Goal: Information Seeking & Learning: Learn about a topic

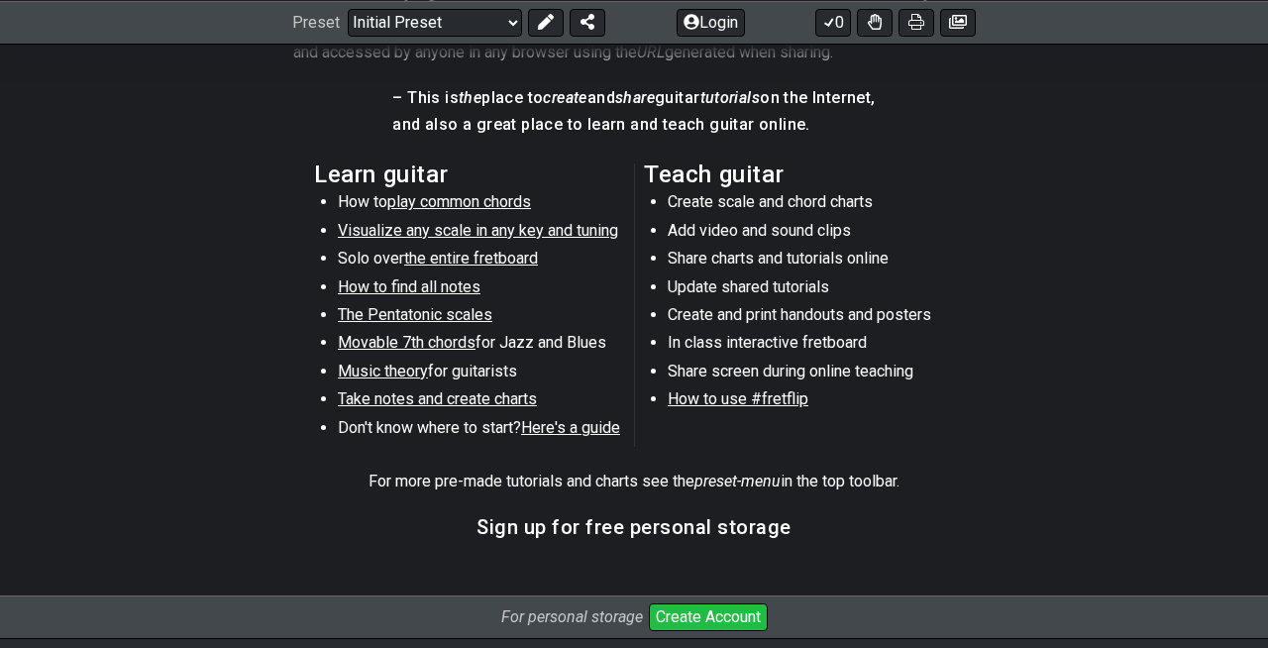
scroll to position [1006, 0]
click at [435, 258] on span "the entire fretboard" at bounding box center [471, 257] width 134 height 19
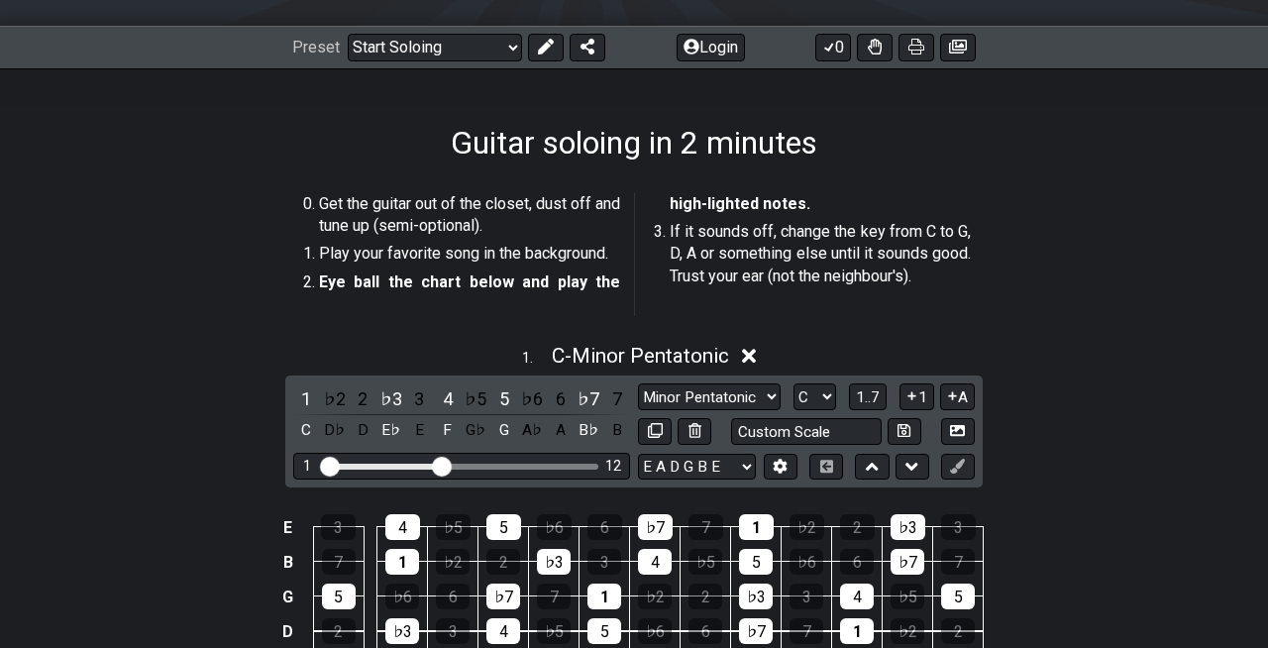
scroll to position [1, 0]
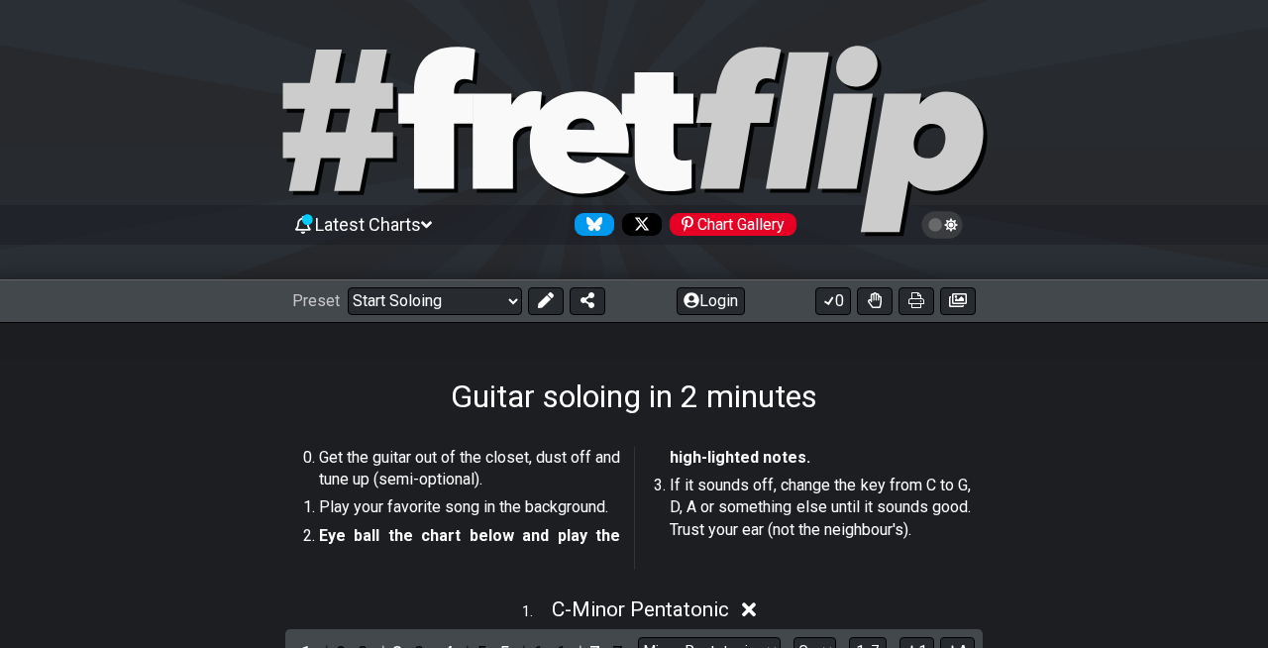
click at [401, 219] on span "Latest Charts" at bounding box center [368, 224] width 106 height 21
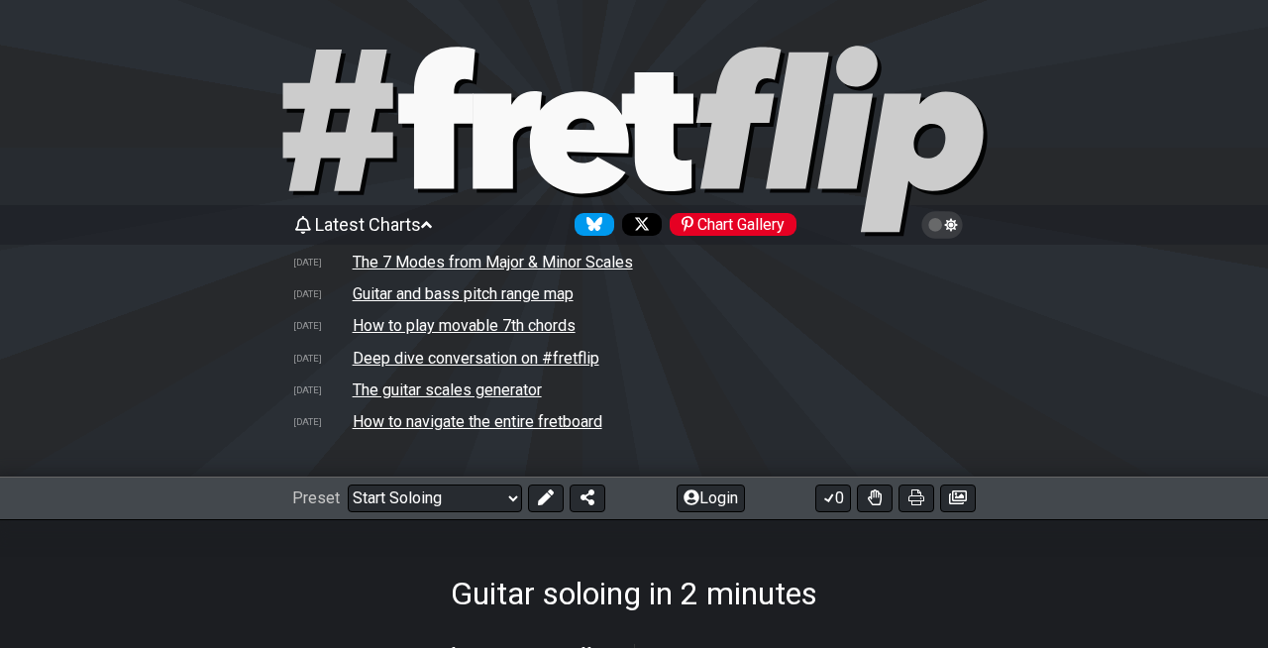
click at [401, 220] on span "Latest Charts" at bounding box center [368, 224] width 106 height 21
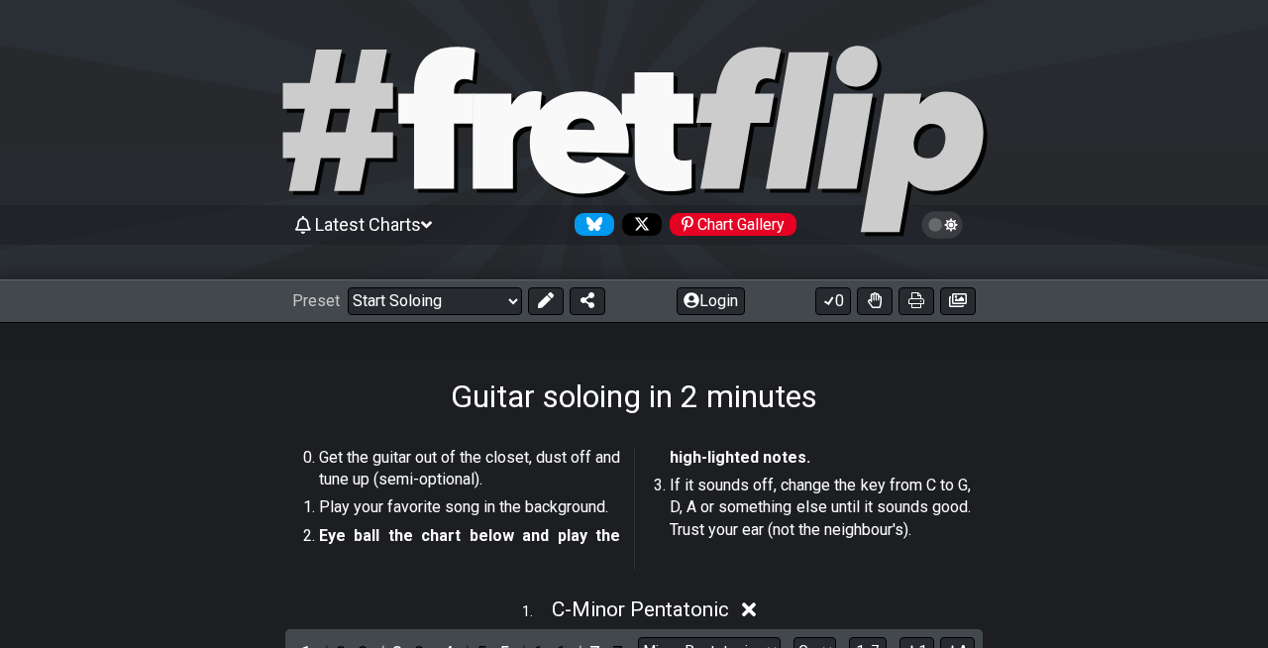
click at [447, 141] on icon at bounding box center [436, 118] width 76 height 142
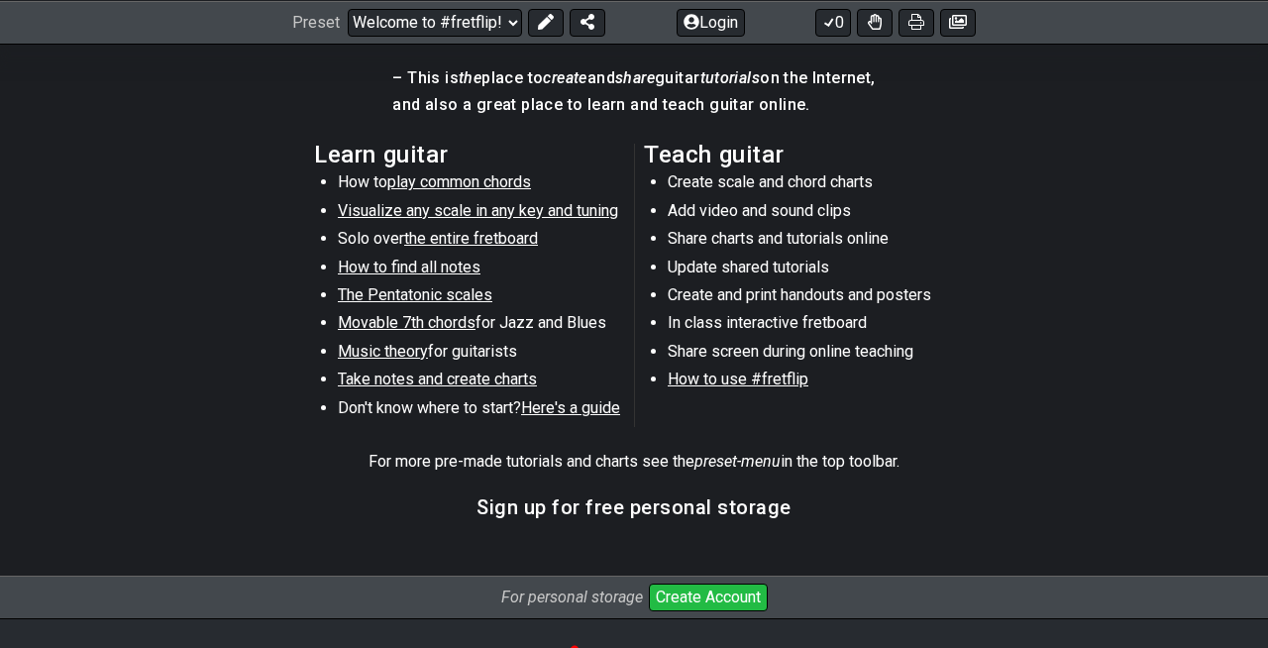
scroll to position [1026, 0]
click at [449, 267] on span "How to find all notes" at bounding box center [409, 266] width 143 height 19
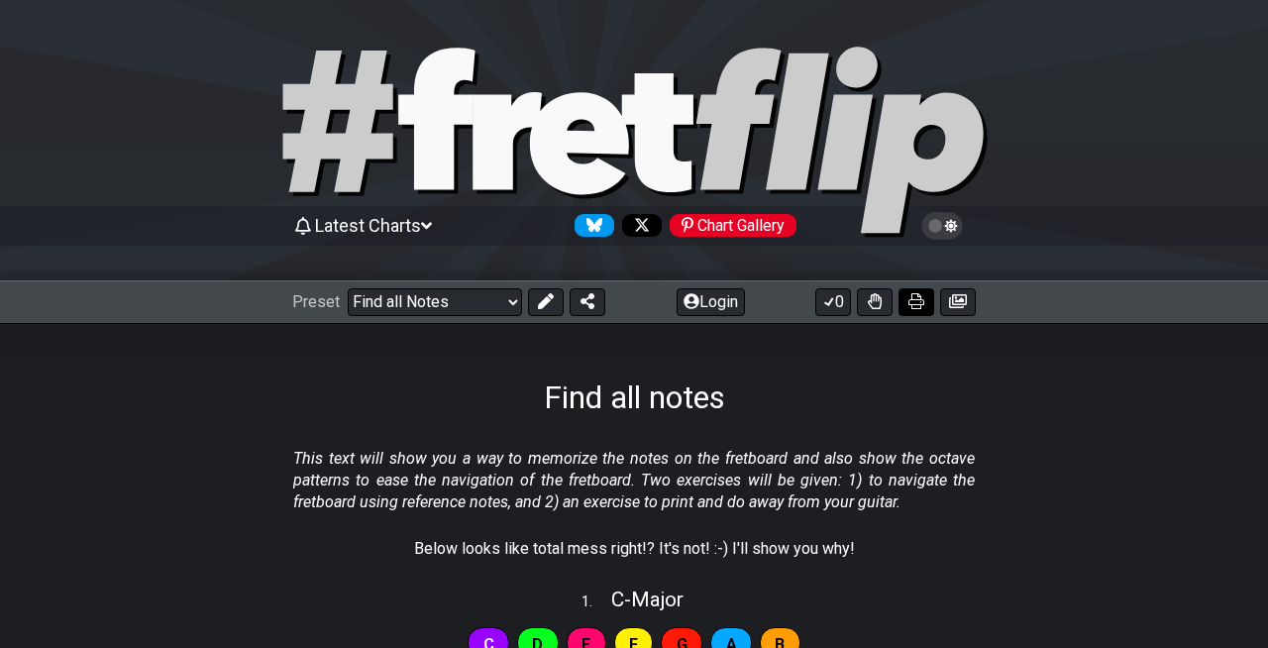
click at [924, 298] on button at bounding box center [916, 302] width 36 height 28
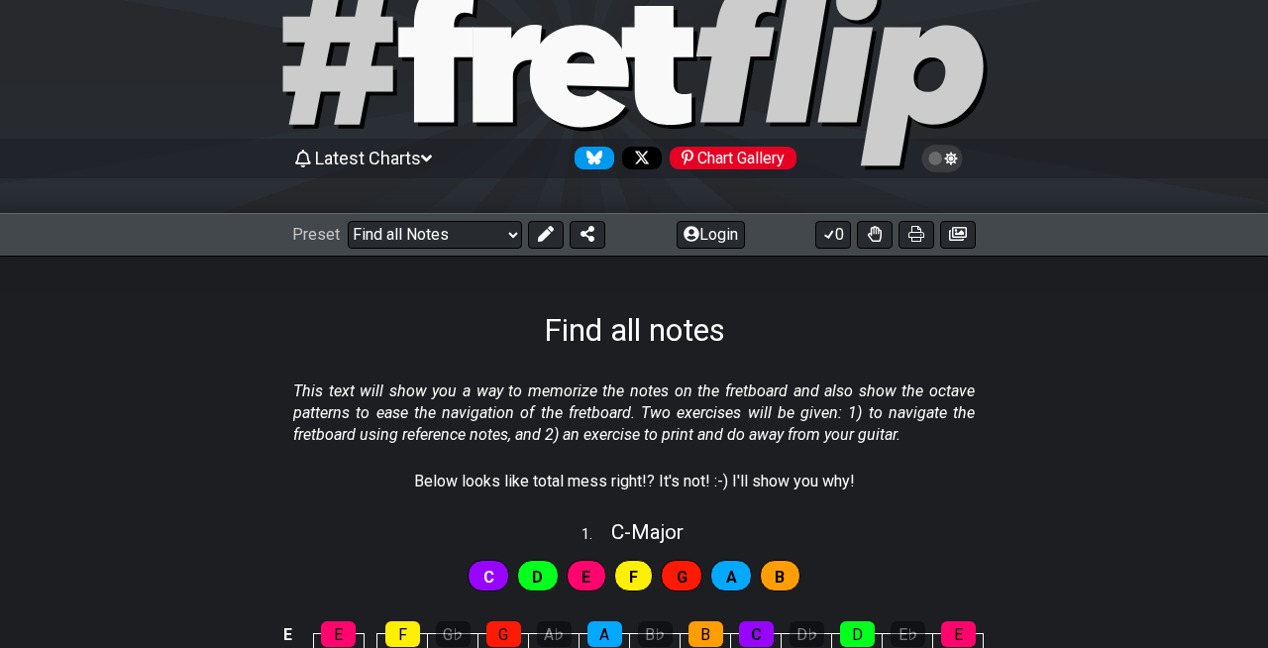
scroll to position [37, 0]
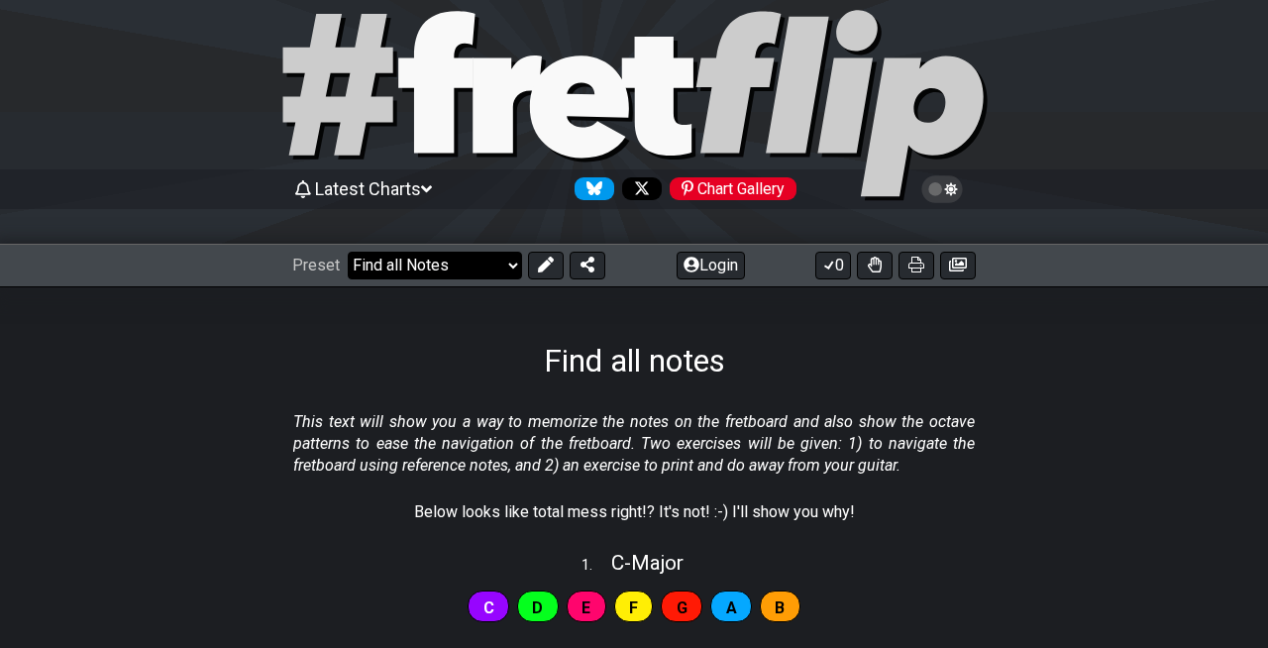
click at [478, 260] on select "Welcome to #fretflip! Initial Preset Custom Preset Minor Pentatonic Major Penta…" at bounding box center [435, 266] width 174 height 28
click at [348, 252] on select "Welcome to #fretflip! Initial Preset Custom Preset Minor Pentatonic Major Penta…" at bounding box center [435, 266] width 174 height 28
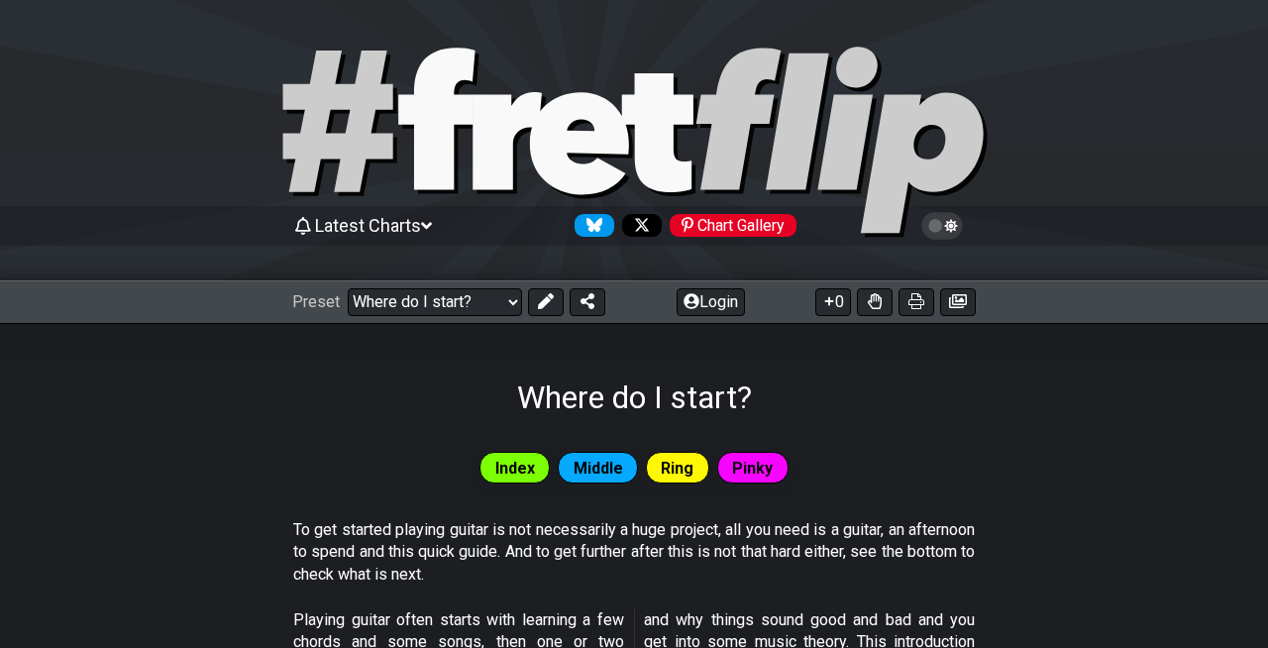
click at [417, 224] on span "Latest Charts" at bounding box center [368, 225] width 106 height 21
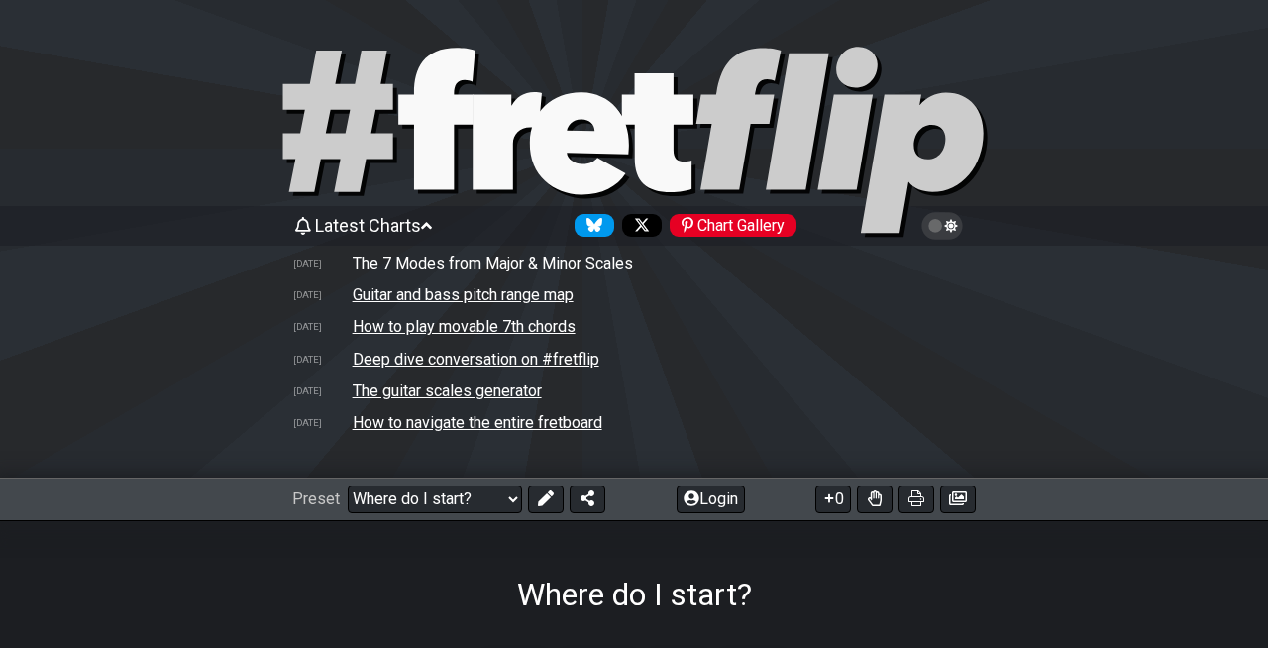
click at [420, 263] on td "The 7 Modes from Major & Minor Scales" at bounding box center [493, 263] width 282 height 21
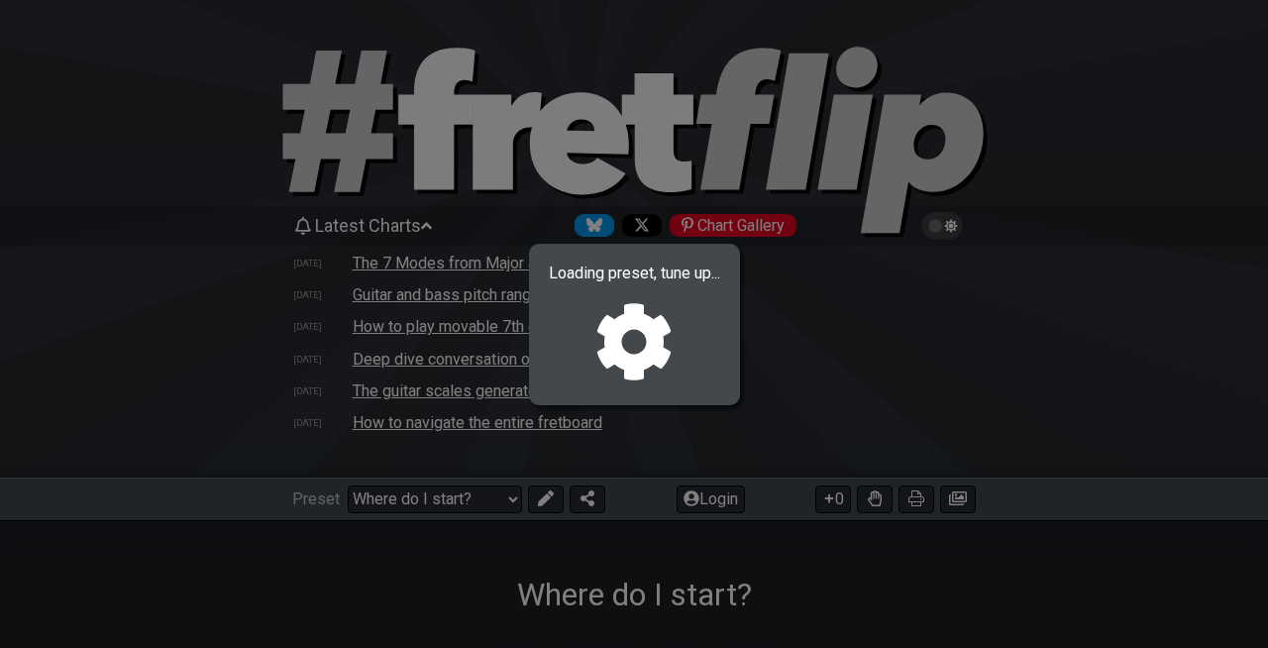
select select "/welcome"
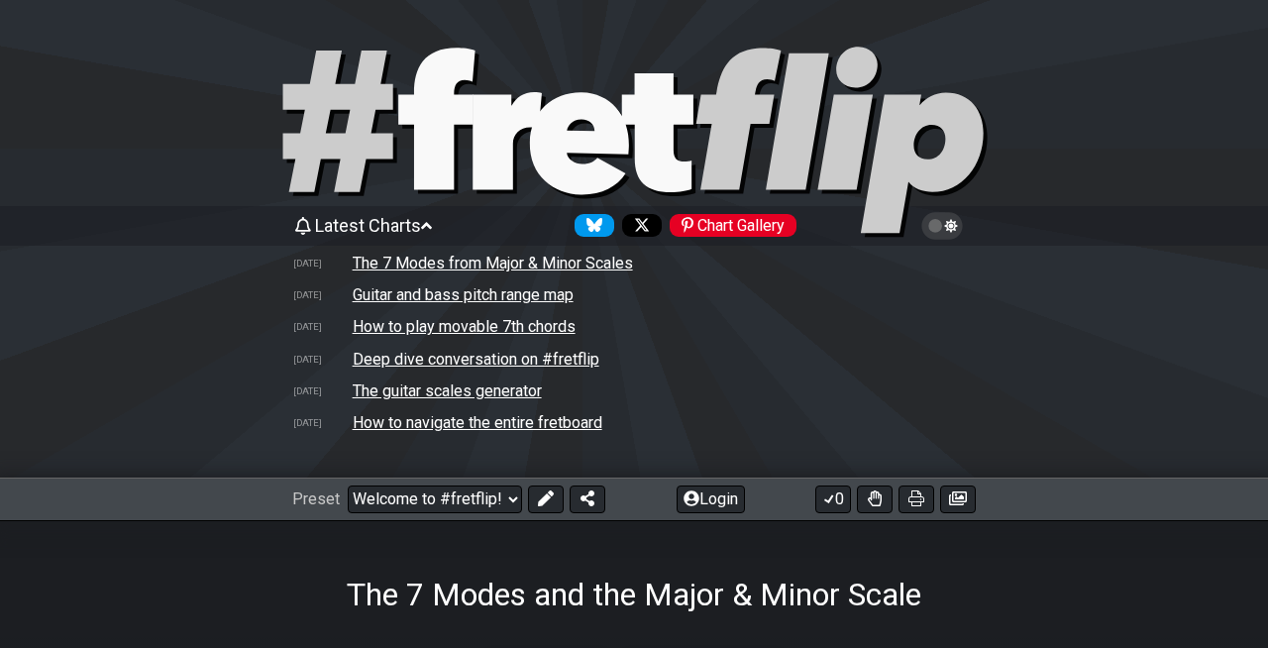
click at [407, 132] on icon at bounding box center [633, 143] width 713 height 198
select select "C"
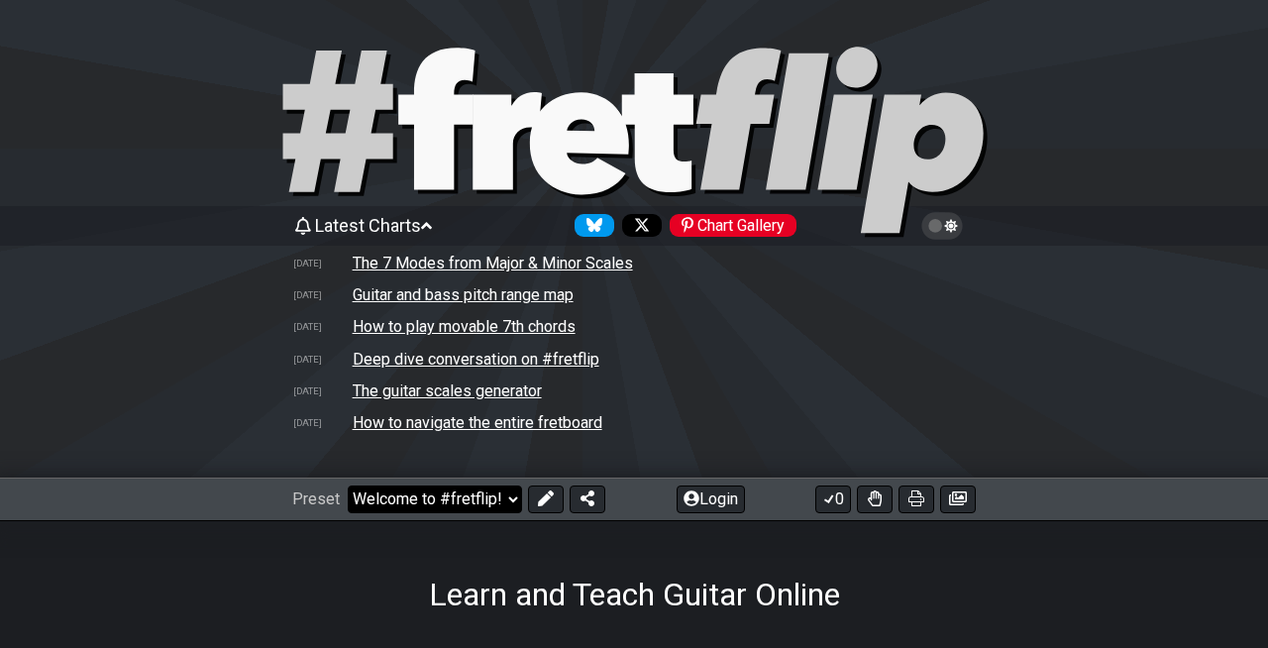
click at [416, 496] on select "Welcome to #fretflip! Initial Preset Custom Preset Minor Pentatonic Major Penta…" at bounding box center [435, 499] width 174 height 28
click at [348, 485] on select "Welcome to #fretflip! Initial Preset Custom Preset Minor Pentatonic Major Penta…" at bounding box center [435, 499] width 174 height 28
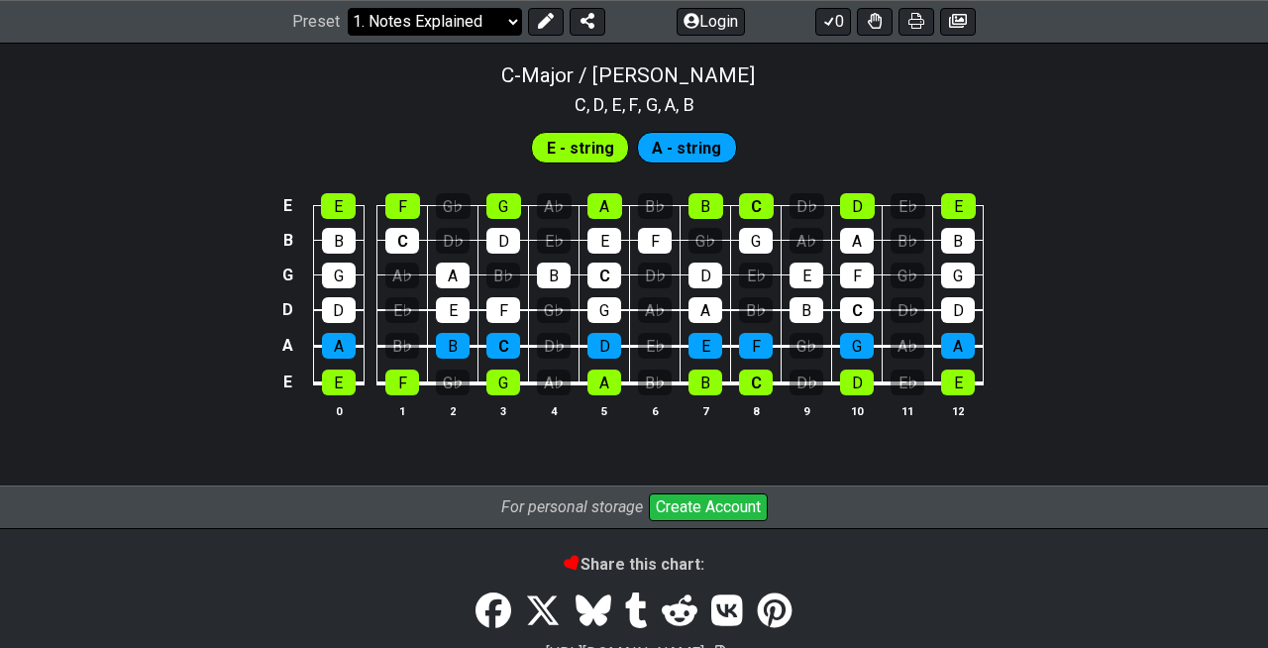
scroll to position [2198, 0]
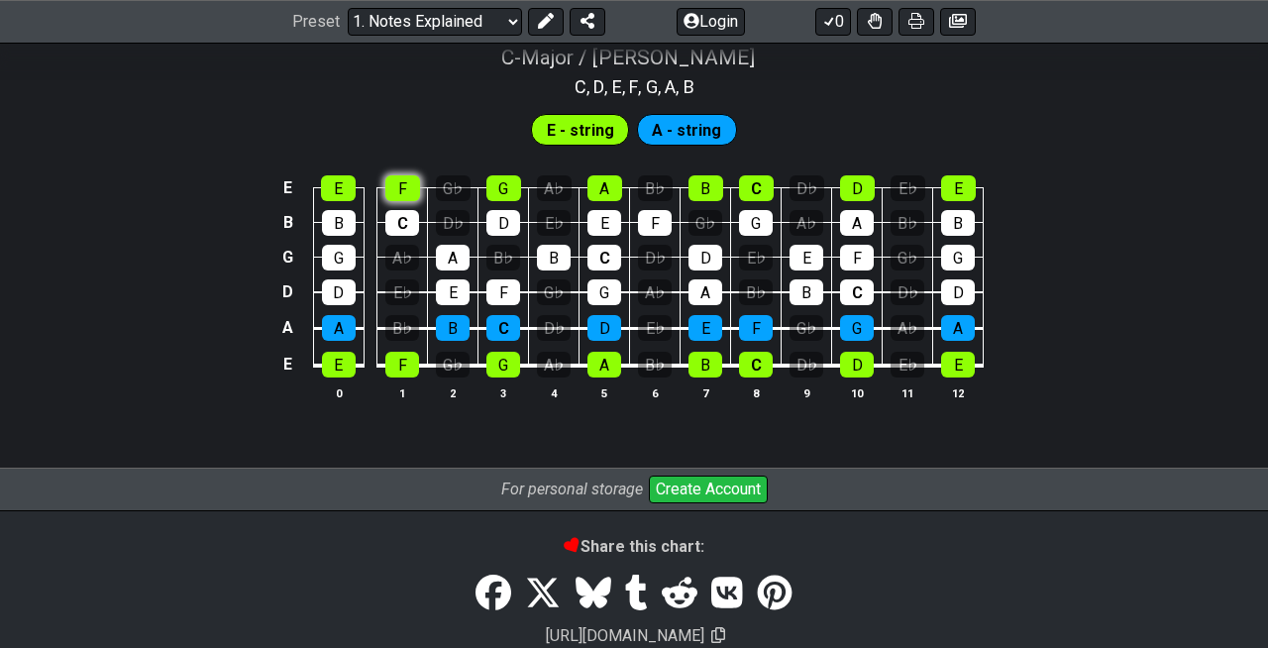
click at [399, 185] on div "F" at bounding box center [402, 188] width 35 height 26
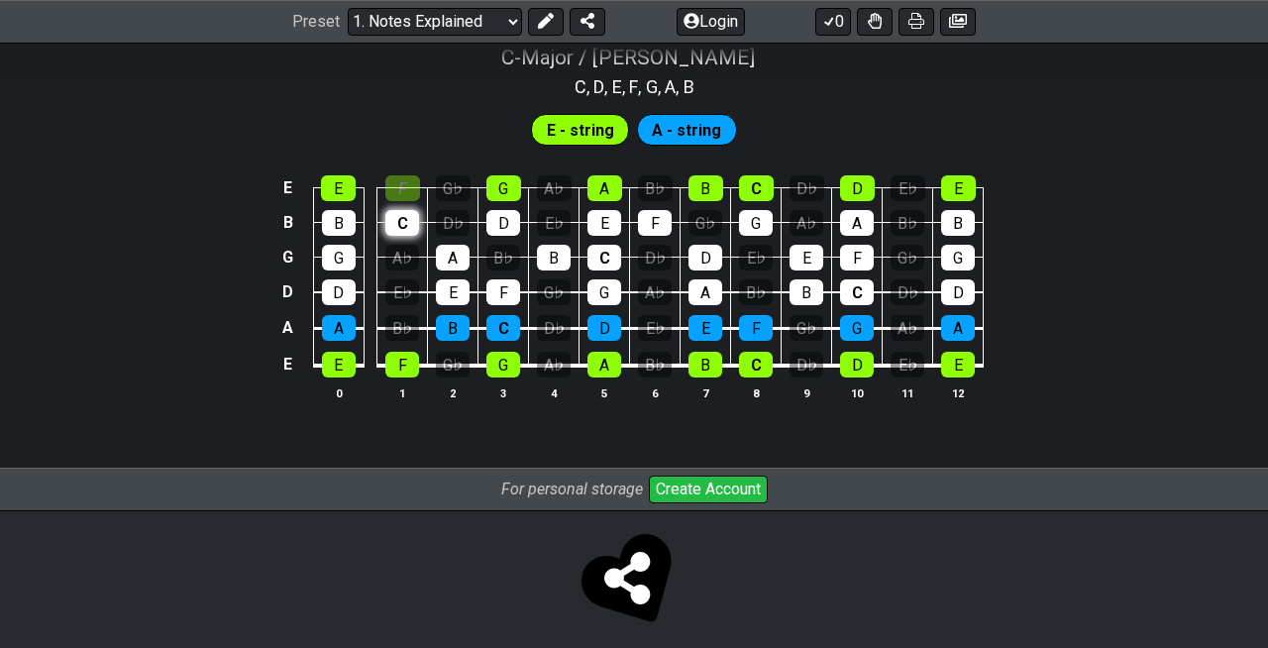
click at [403, 217] on div "C" at bounding box center [402, 223] width 34 height 26
click at [404, 226] on div "C" at bounding box center [402, 223] width 34 height 26
click at [401, 195] on div "F" at bounding box center [402, 188] width 35 height 26
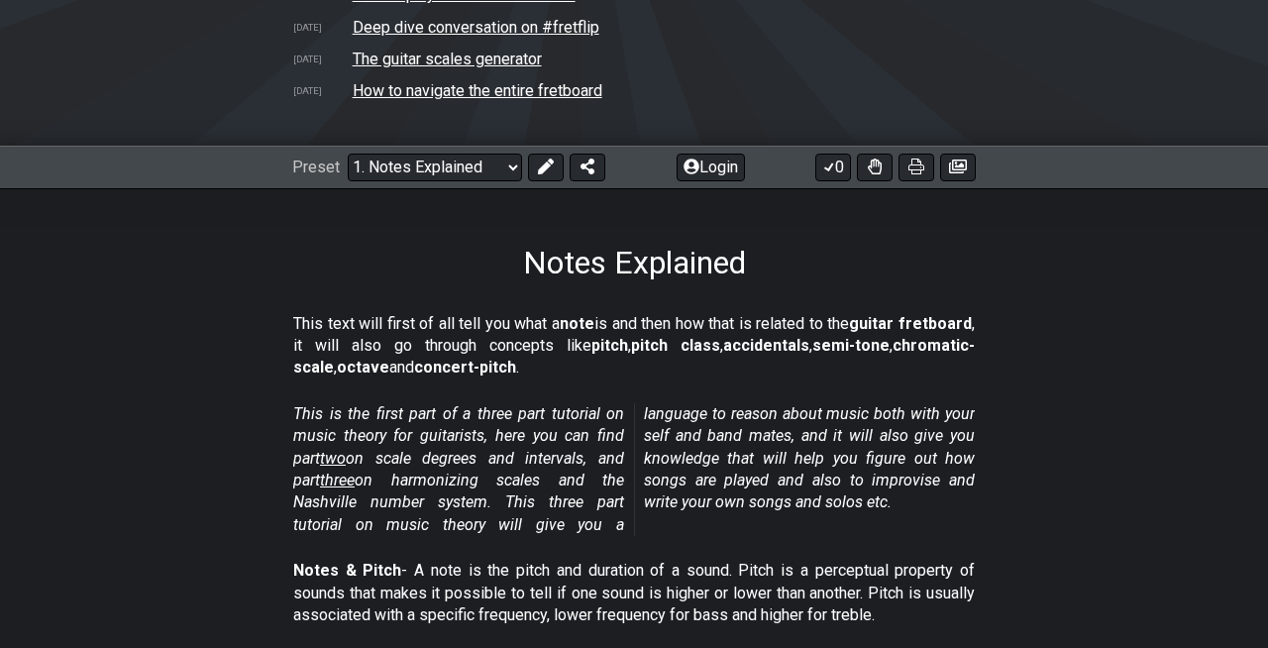
scroll to position [331, 0]
click at [414, 164] on select "Welcome to #fretflip! Initial Preset Custom Preset Minor Pentatonic Major Penta…" at bounding box center [435, 169] width 174 height 28
click at [348, 155] on select "Welcome to #fretflip! Initial Preset Custom Preset Minor Pentatonic Major Penta…" at bounding box center [435, 169] width 174 height 28
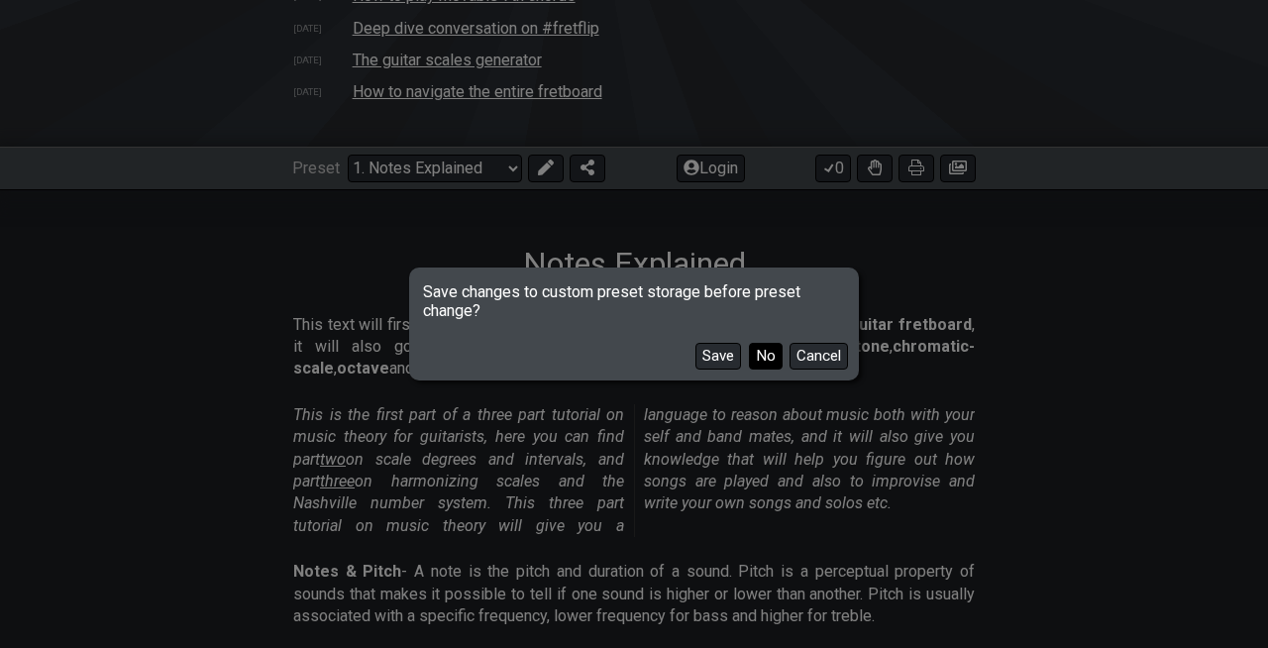
click at [766, 360] on button "No" at bounding box center [766, 356] width 34 height 27
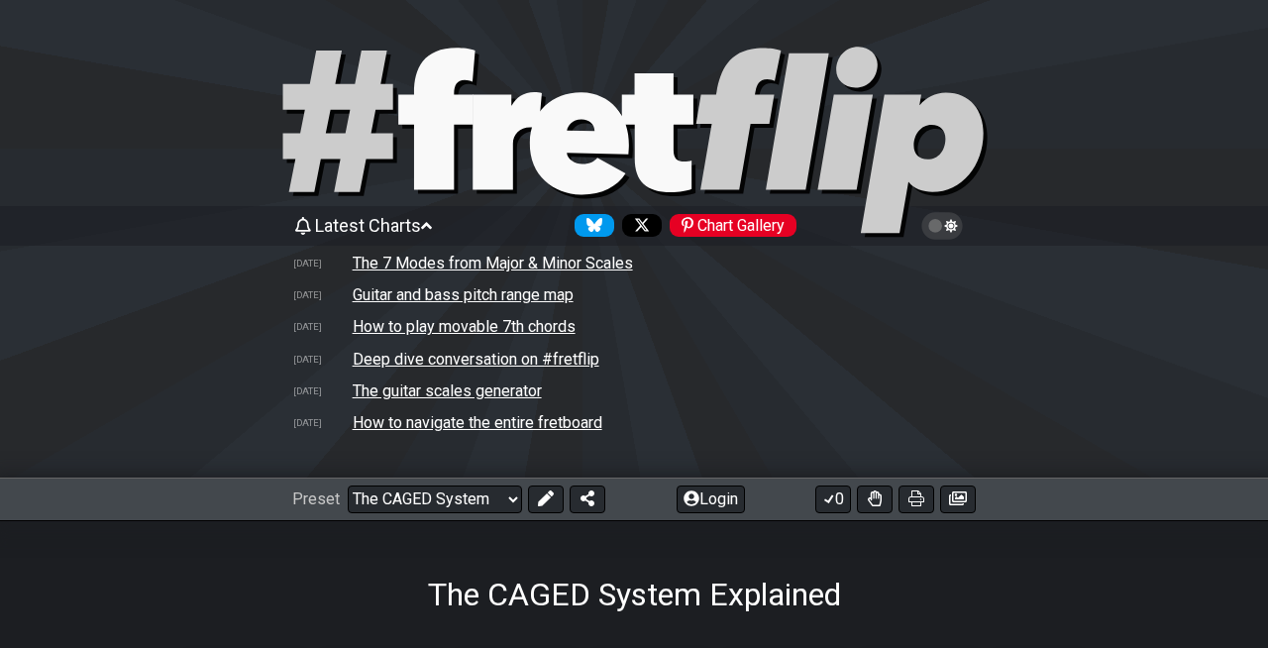
click at [435, 298] on td "Guitar and bass pitch range map" at bounding box center [463, 294] width 223 height 21
click at [453, 428] on td "How to navigate the entire fretboard" at bounding box center [478, 422] width 252 height 21
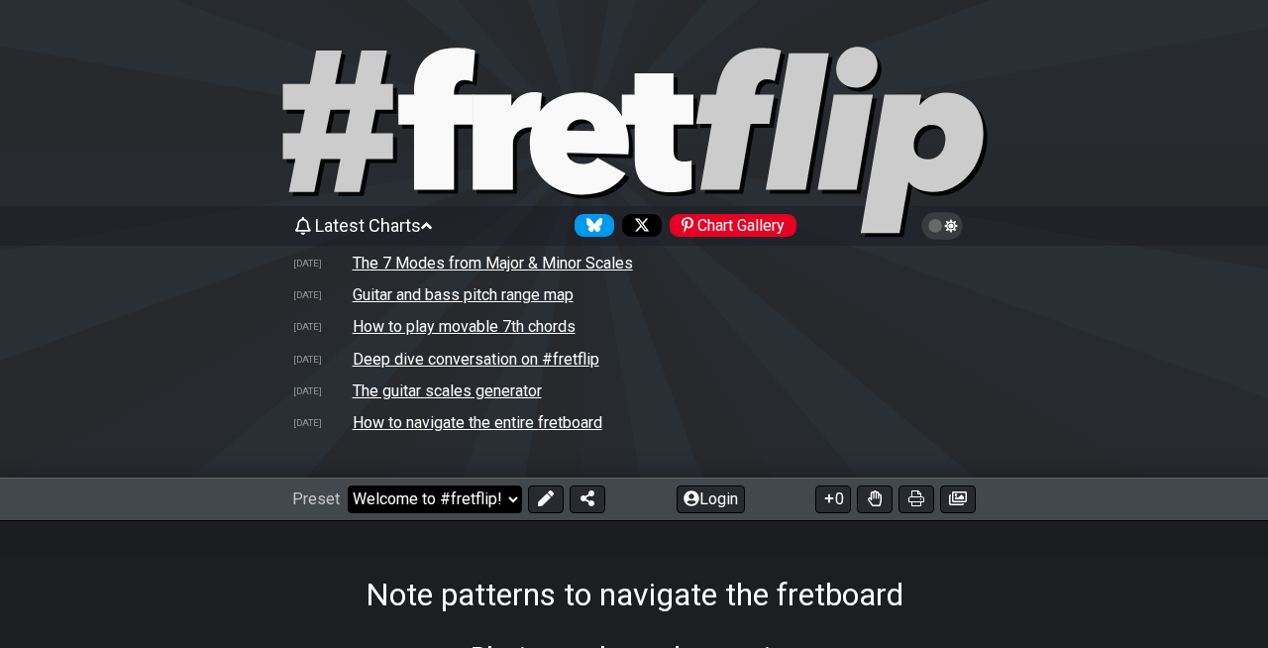
click at [407, 504] on select "Welcome to #fretflip! Initial Preset Custom Preset Minor Pentatonic Major Penta…" at bounding box center [435, 499] width 174 height 28
click at [348, 485] on select "Welcome to #fretflip! Initial Preset Custom Preset Minor Pentatonic Major Penta…" at bounding box center [435, 499] width 174 height 28
select select "/scale-degrees-and-intervals"
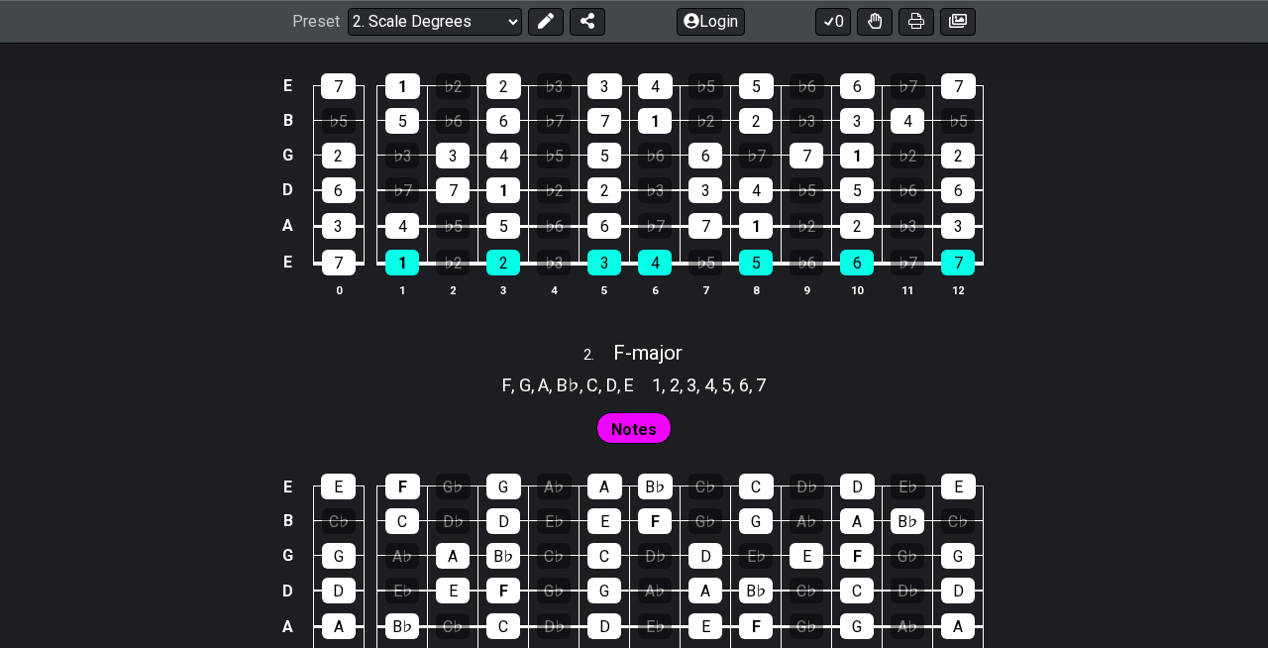
scroll to position [1893, 0]
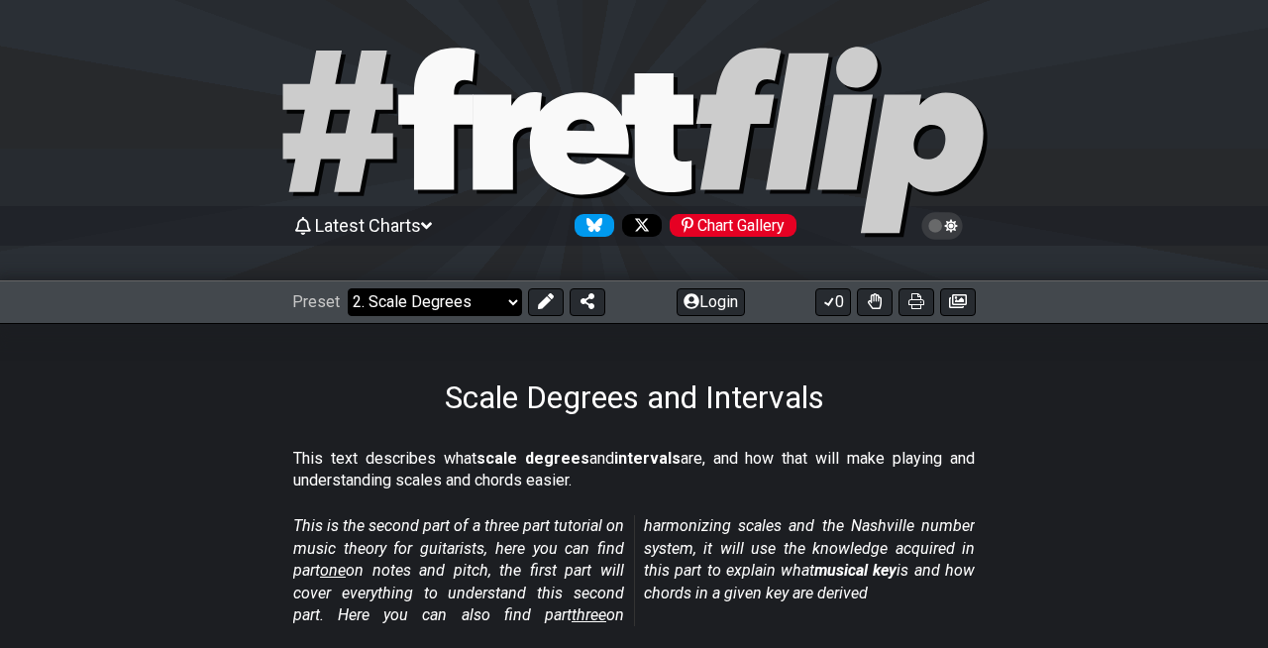
click at [437, 310] on select "Welcome to #fretflip! Initial Preset Custom Preset Minor Pentatonic Major Penta…" at bounding box center [435, 302] width 174 height 28
click at [348, 288] on select "Welcome to #fretflip! Initial Preset Custom Preset Minor Pentatonic Major Penta…" at bounding box center [435, 302] width 174 height 28
select select "/guitar-scales"
select select "C"
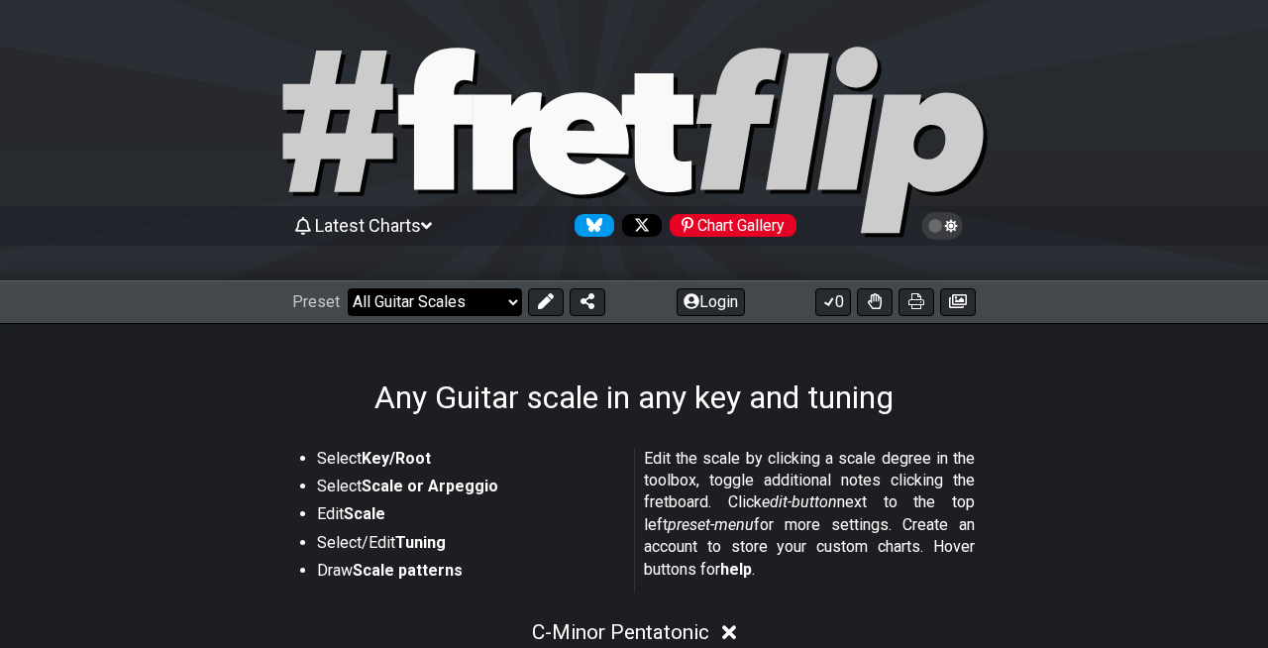
click at [366, 302] on select "Welcome to #fretflip! Initial Preset Custom Preset Minor Pentatonic Major Penta…" at bounding box center [435, 302] width 174 height 28
click at [348, 288] on select "Welcome to #fretflip! Initial Preset Custom Preset Minor Pentatonic Major Penta…" at bounding box center [435, 302] width 174 height 28
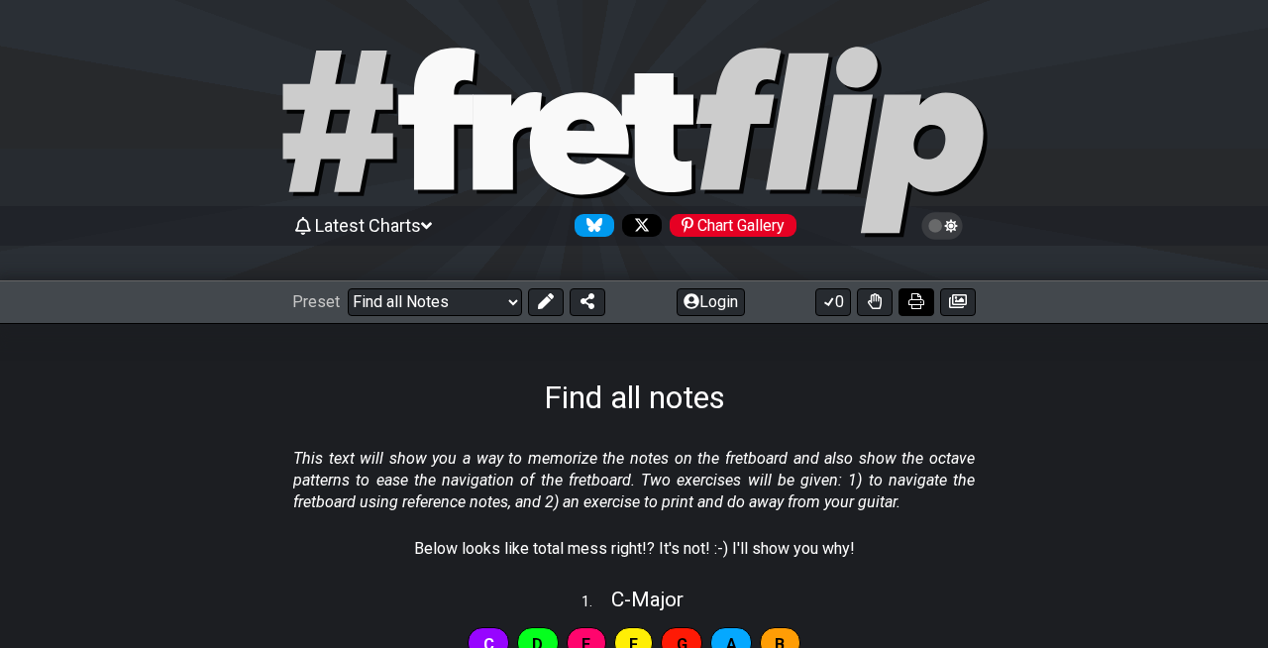
click at [923, 305] on icon at bounding box center [916, 301] width 16 height 16
click at [437, 302] on select "Welcome to #fretflip! Initial Preset Custom Preset Minor Pentatonic Major Penta…" at bounding box center [435, 302] width 174 height 28
click at [348, 288] on select "Welcome to #fretflip! Initial Preset Custom Preset Minor Pentatonic Major Penta…" at bounding box center [435, 302] width 174 height 28
select select "/welcome"
select select "C"
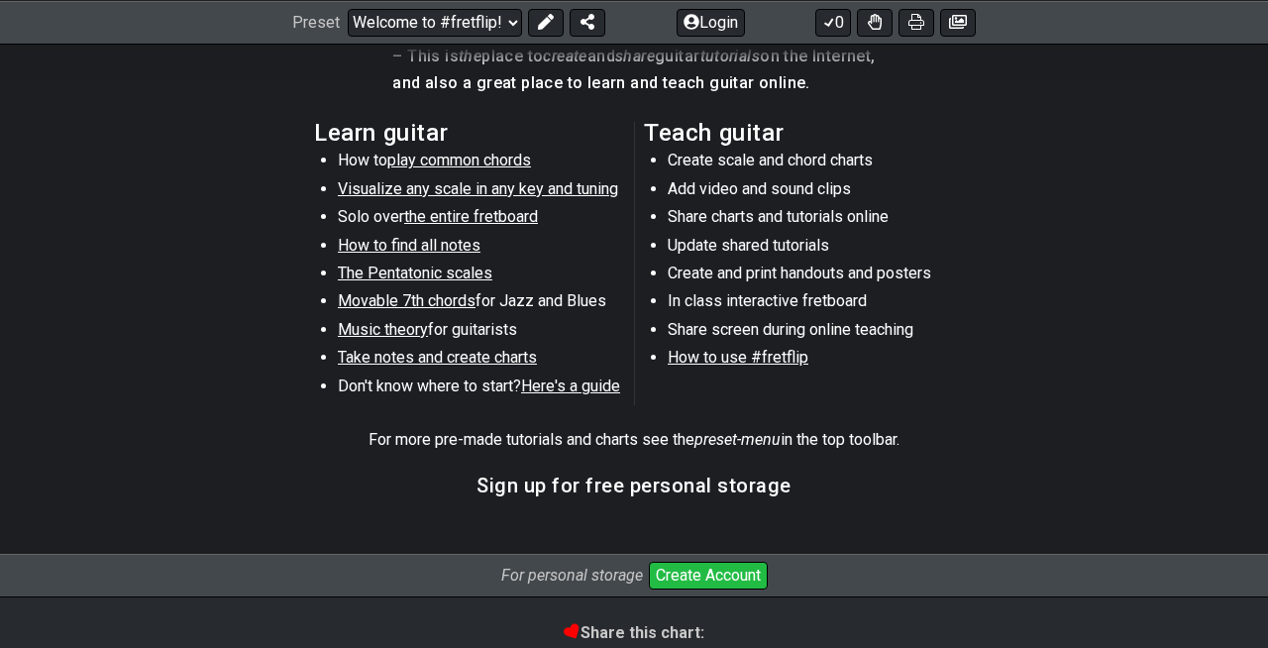
scroll to position [1052, 0]
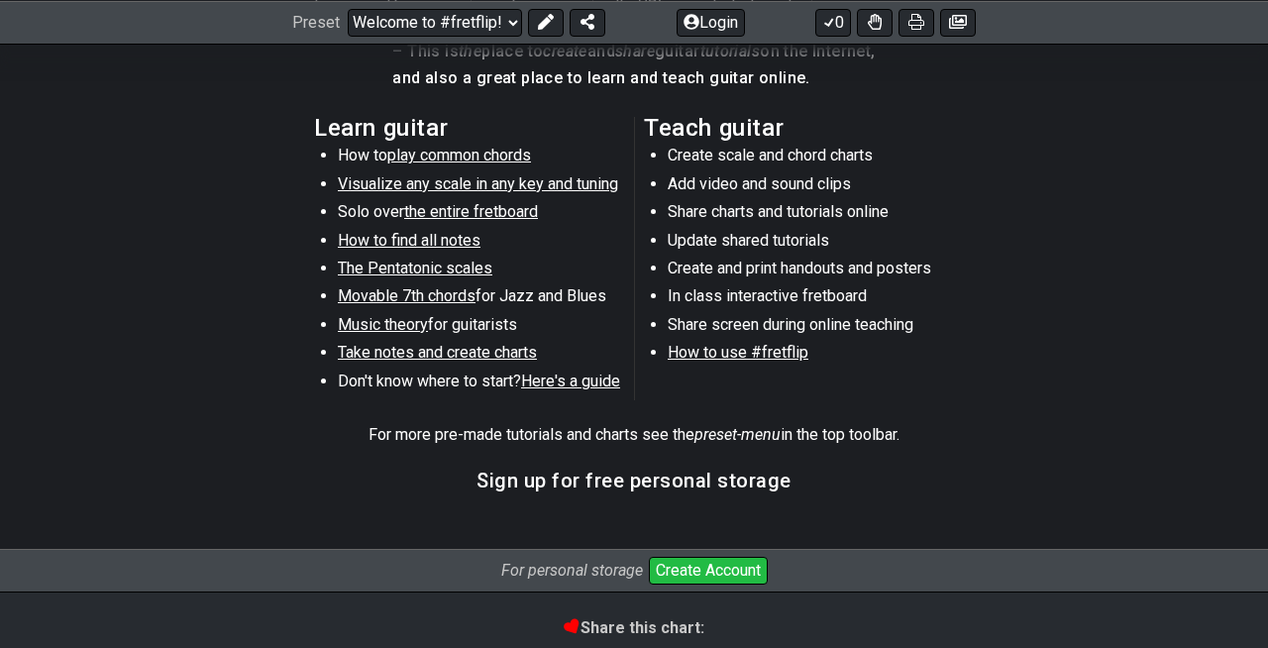
click at [287, 291] on section "Learn guitar How to play common chords Visualize any scale in any key and tunin…" at bounding box center [634, 262] width 1268 height 307
click at [376, 244] on span "How to find all notes" at bounding box center [409, 240] width 143 height 19
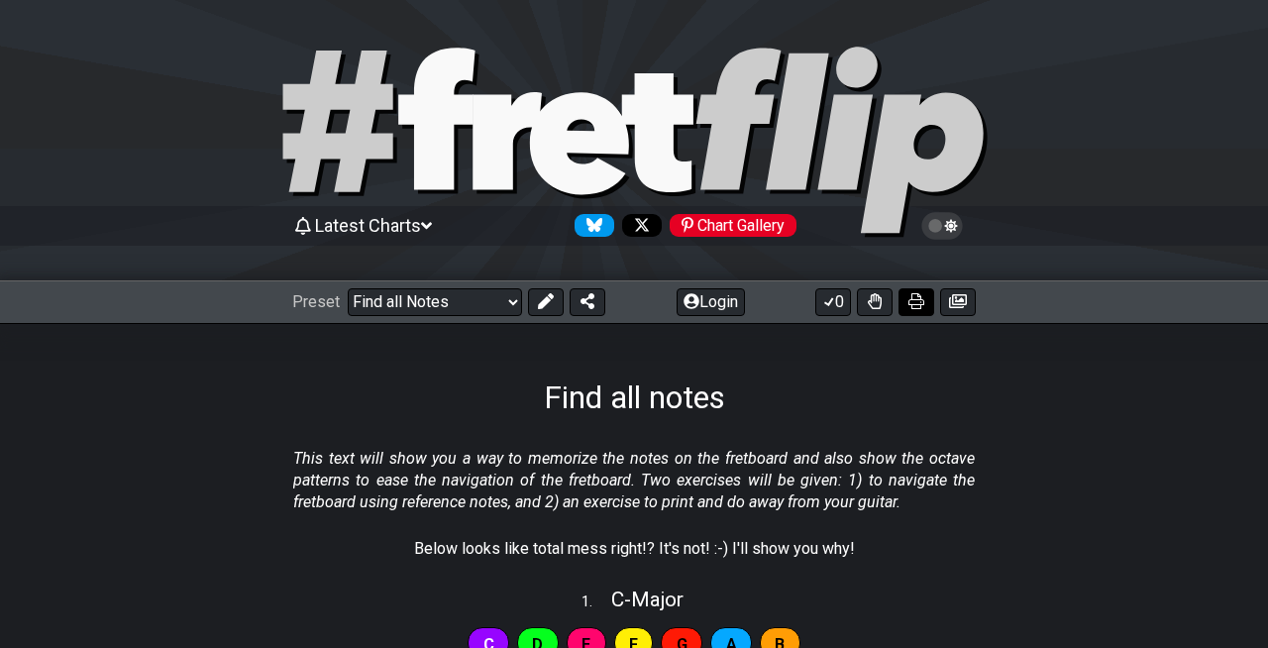
click at [917, 303] on icon at bounding box center [916, 301] width 16 height 16
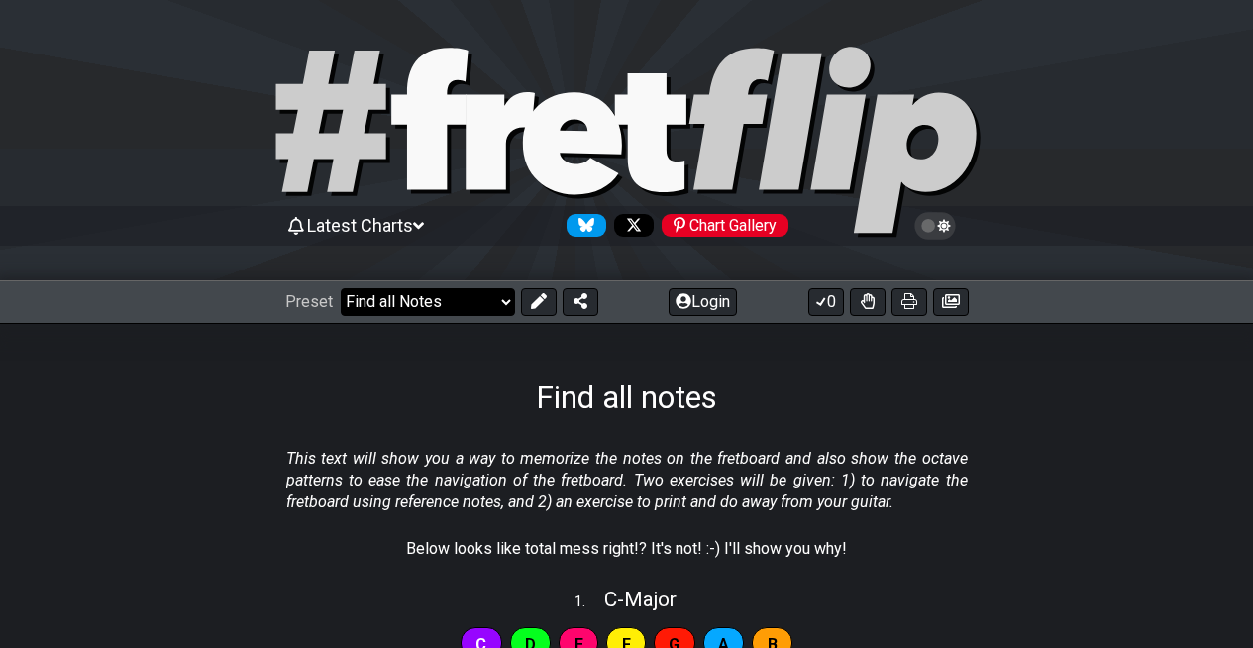
click at [412, 301] on select "Welcome to #fretflip! Initial Preset Custom Preset Minor Pentatonic Major Penta…" at bounding box center [428, 302] width 174 height 28
click at [341, 288] on select "Welcome to #fretflip! Initial Preset Custom Preset Minor Pentatonic Major Penta…" at bounding box center [428, 302] width 174 height 28
select select "/common-guitar-chords"
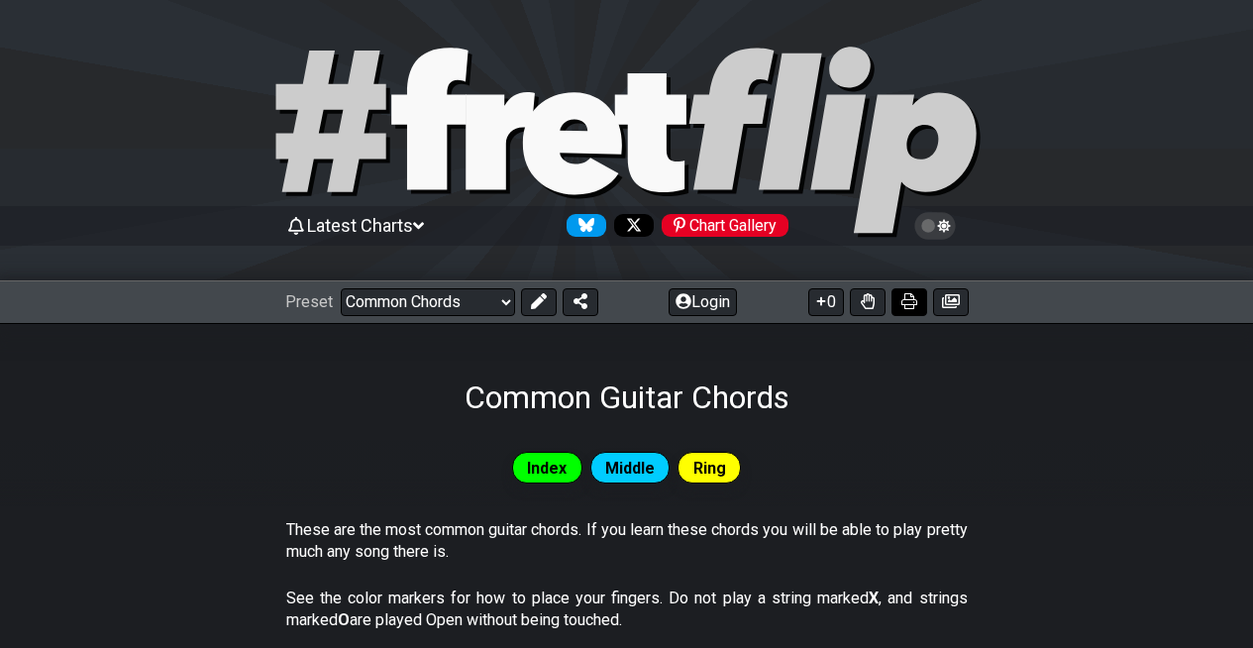
click at [905, 294] on icon at bounding box center [909, 301] width 16 height 16
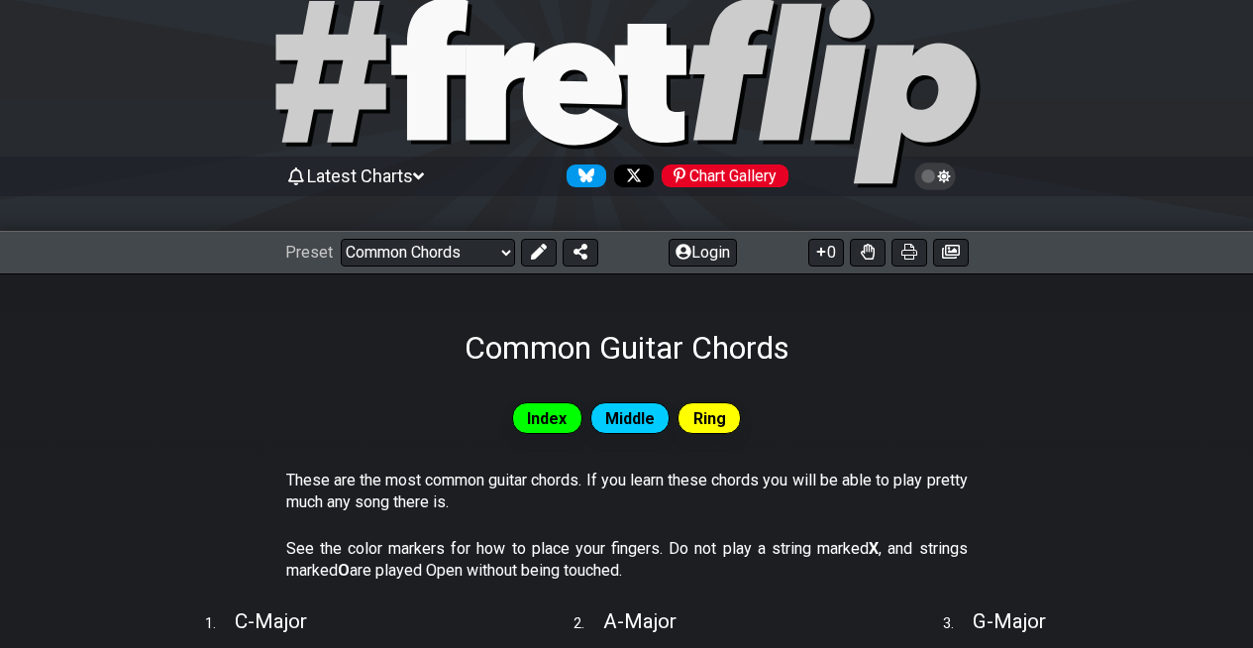
scroll to position [21, 0]
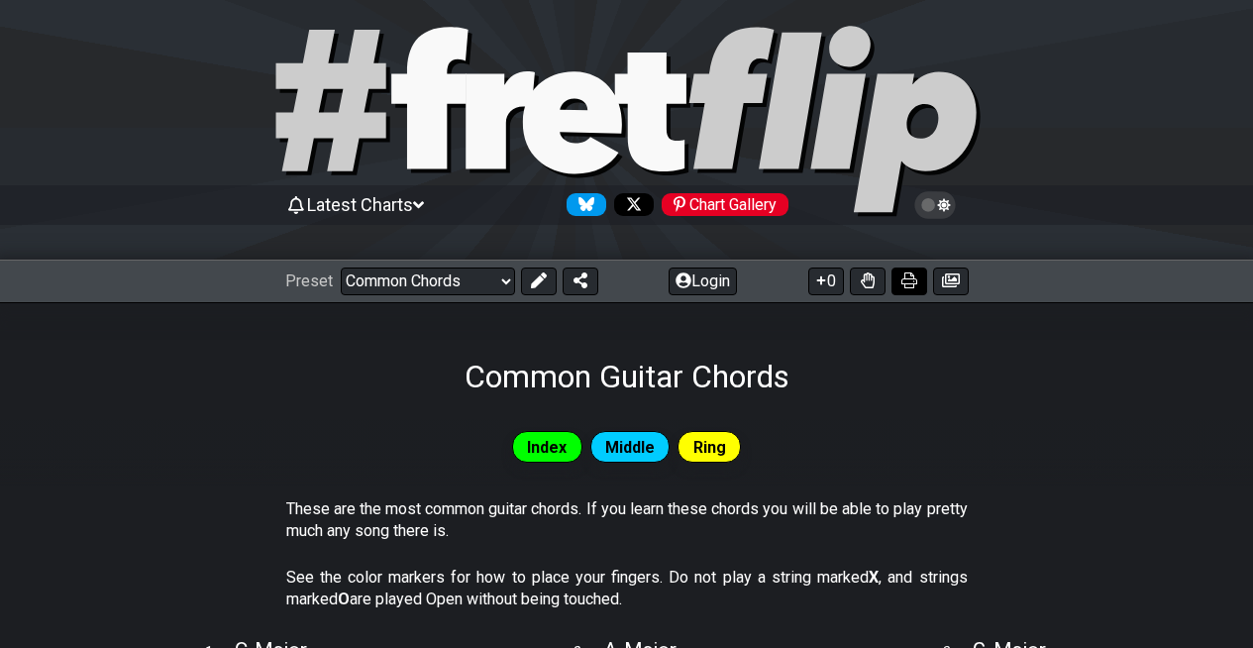
click at [907, 279] on icon at bounding box center [909, 280] width 16 height 16
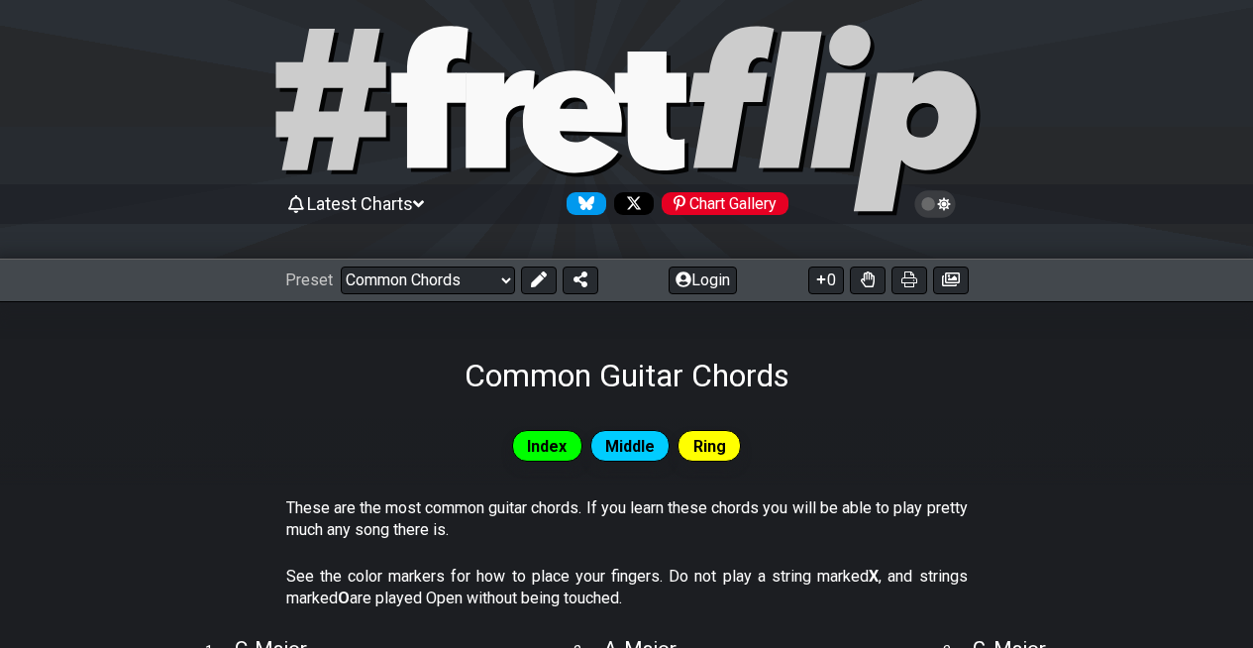
scroll to position [0, 0]
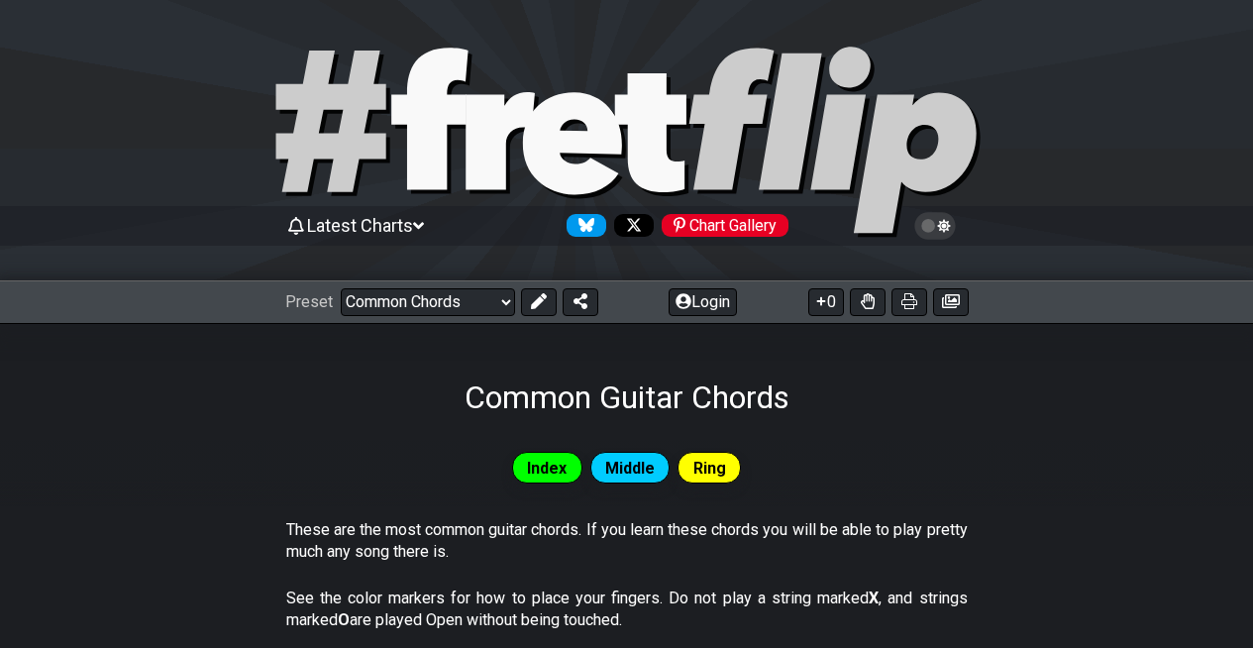
click at [932, 228] on icon at bounding box center [935, 226] width 18 height 18
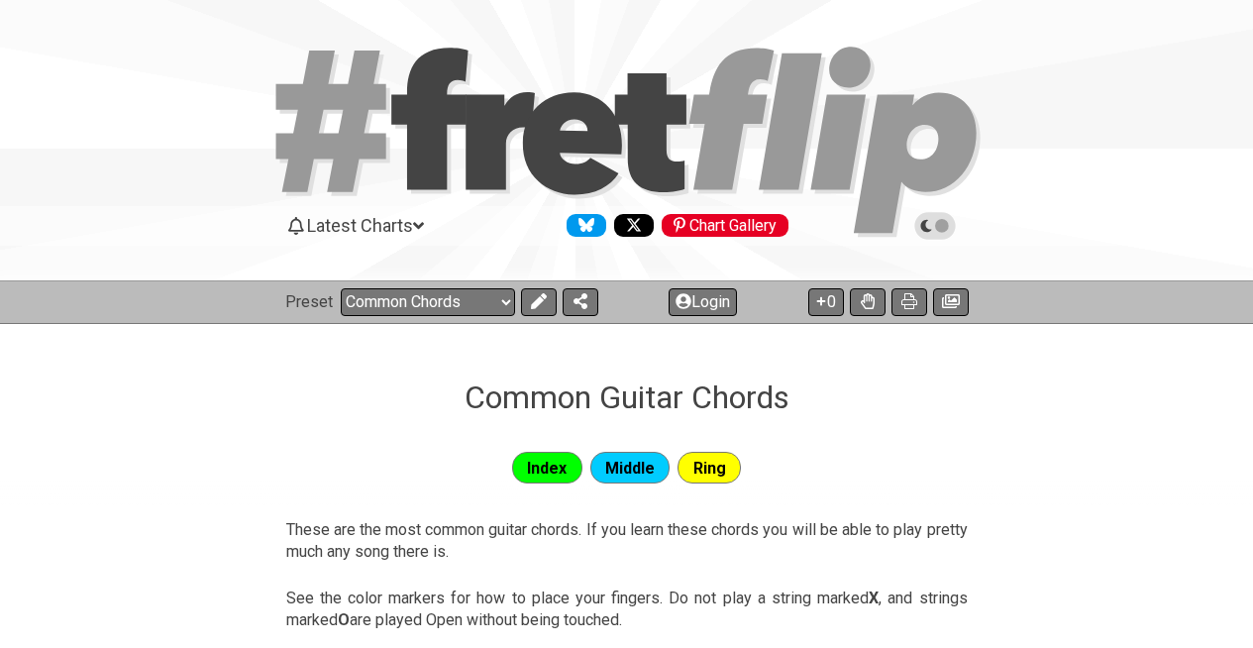
click at [932, 228] on icon at bounding box center [935, 226] width 18 height 18
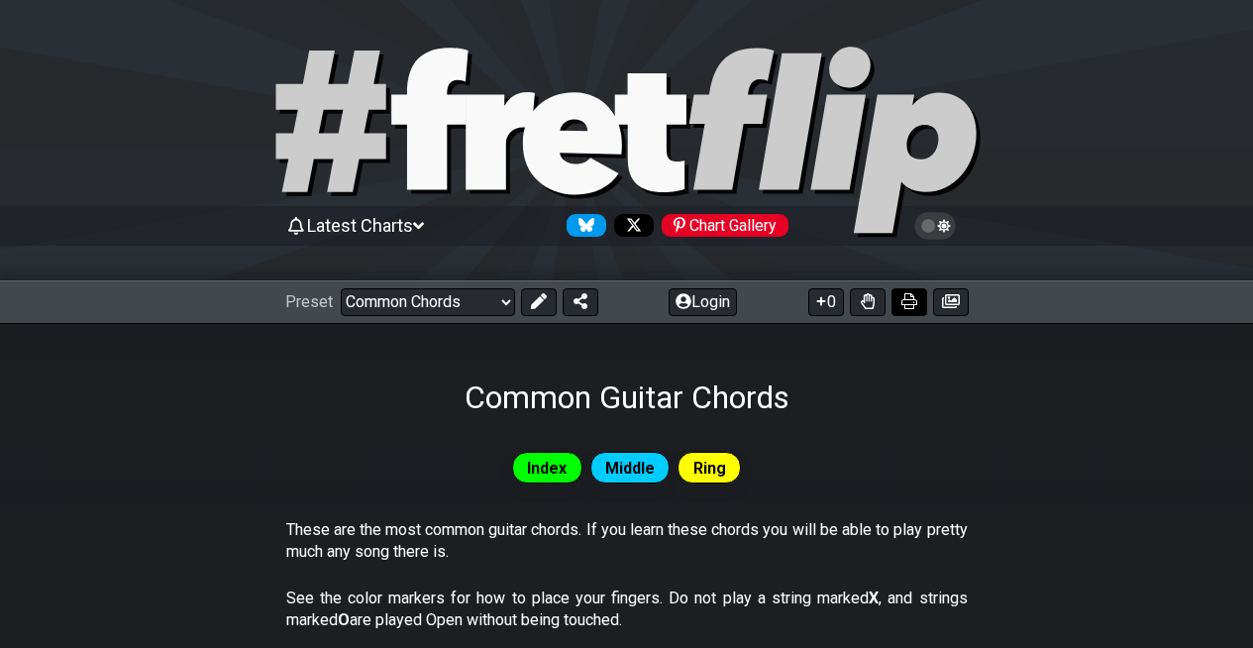
click at [913, 305] on icon at bounding box center [909, 301] width 16 height 16
click at [531, 309] on button at bounding box center [539, 302] width 36 height 28
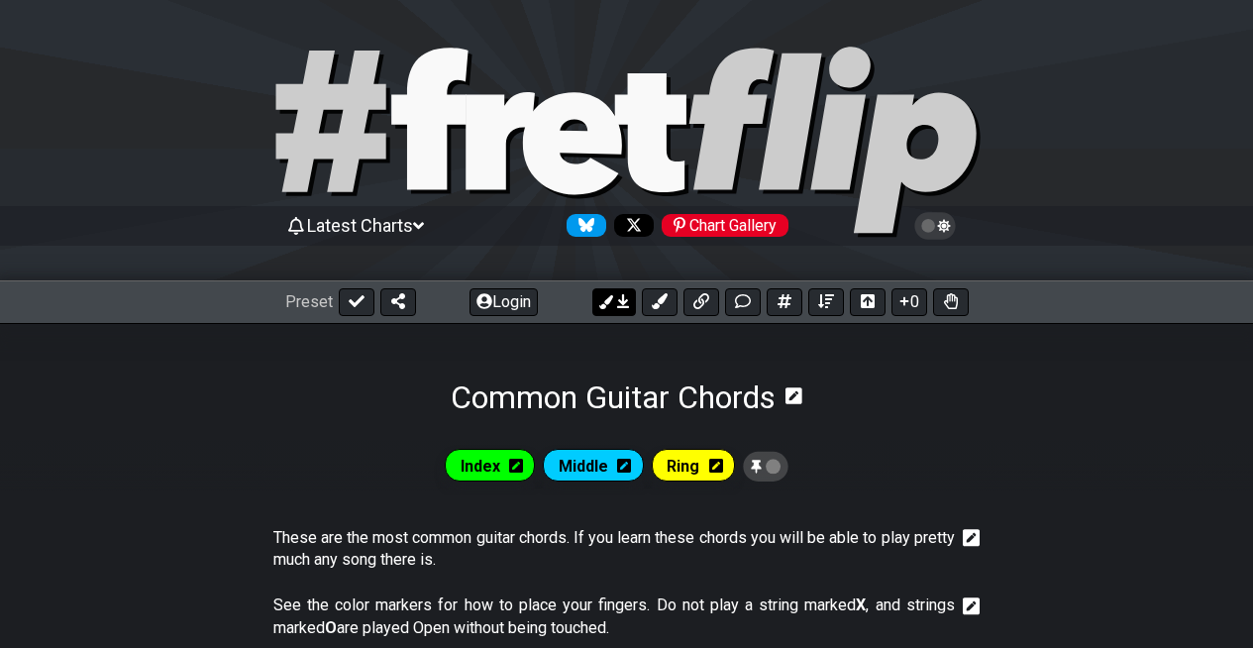
click at [623, 303] on icon at bounding box center [623, 301] width 12 height 14
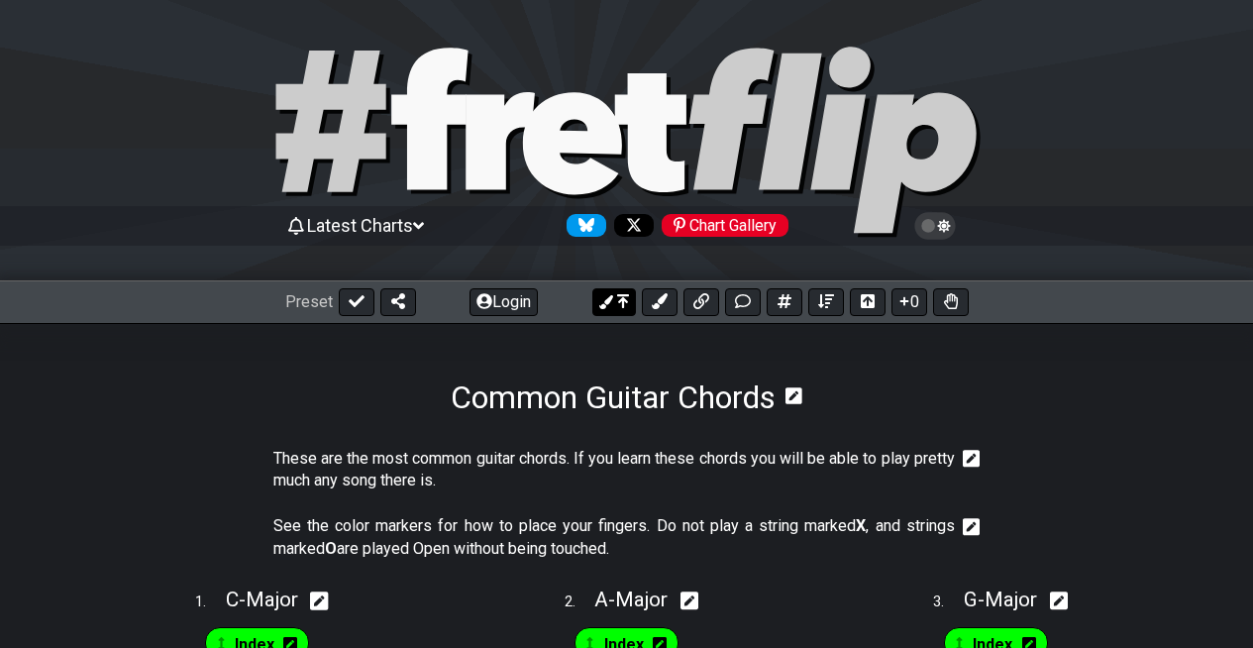
click at [617, 305] on icon at bounding box center [623, 301] width 12 height 16
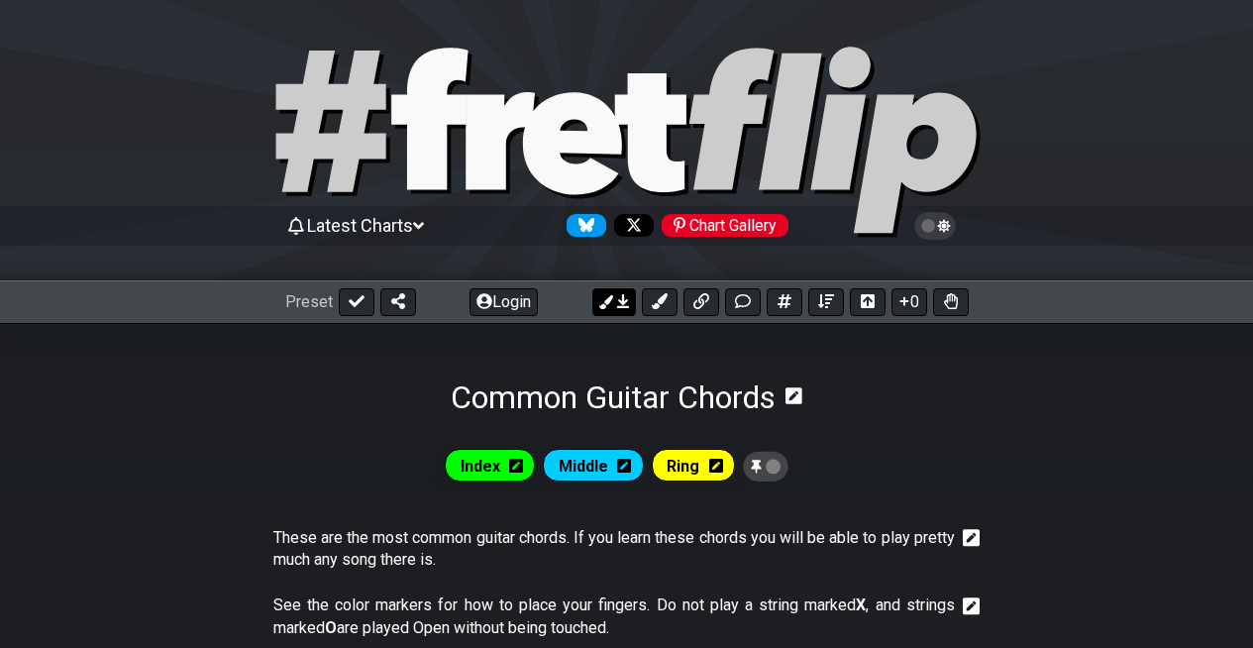
click at [617, 305] on icon at bounding box center [623, 301] width 12 height 16
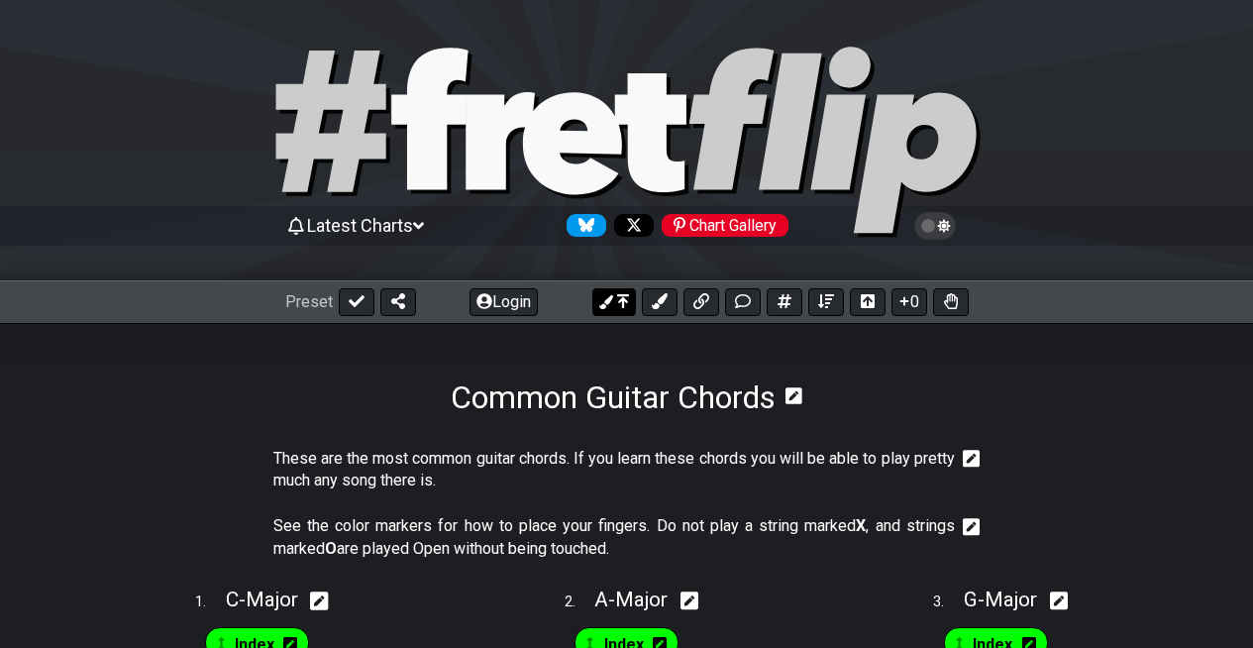
click at [617, 305] on icon at bounding box center [623, 301] width 12 height 16
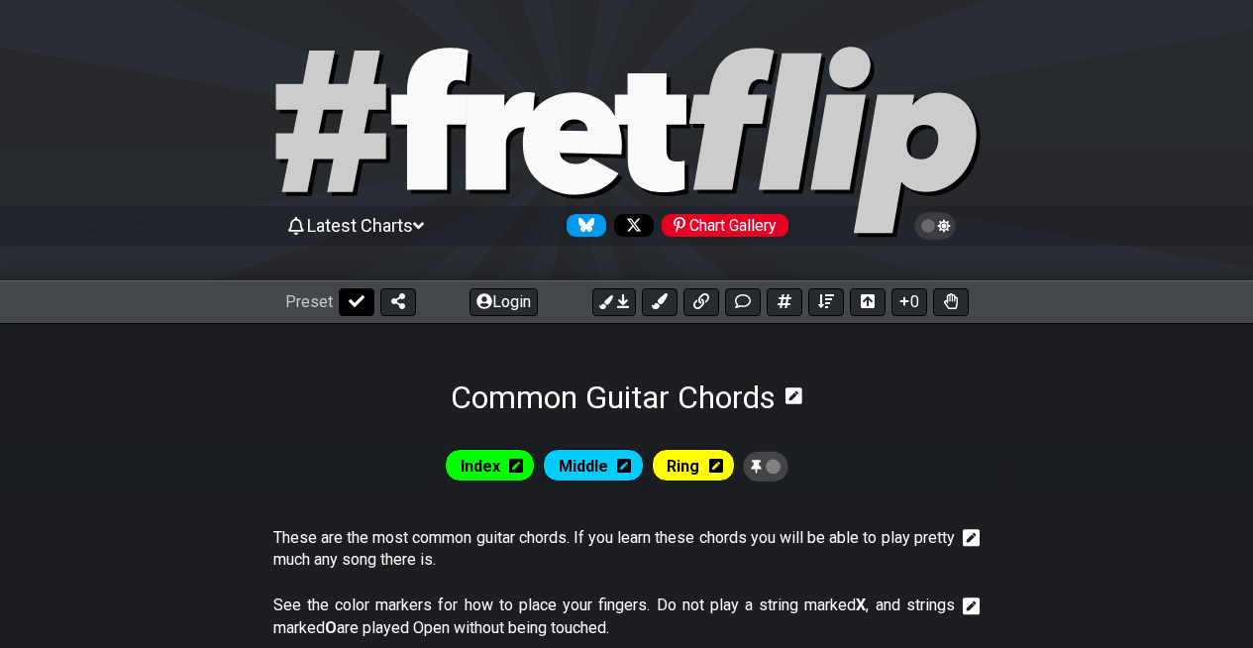
click at [354, 307] on icon at bounding box center [357, 301] width 16 height 16
select select "/common-guitar-chords"
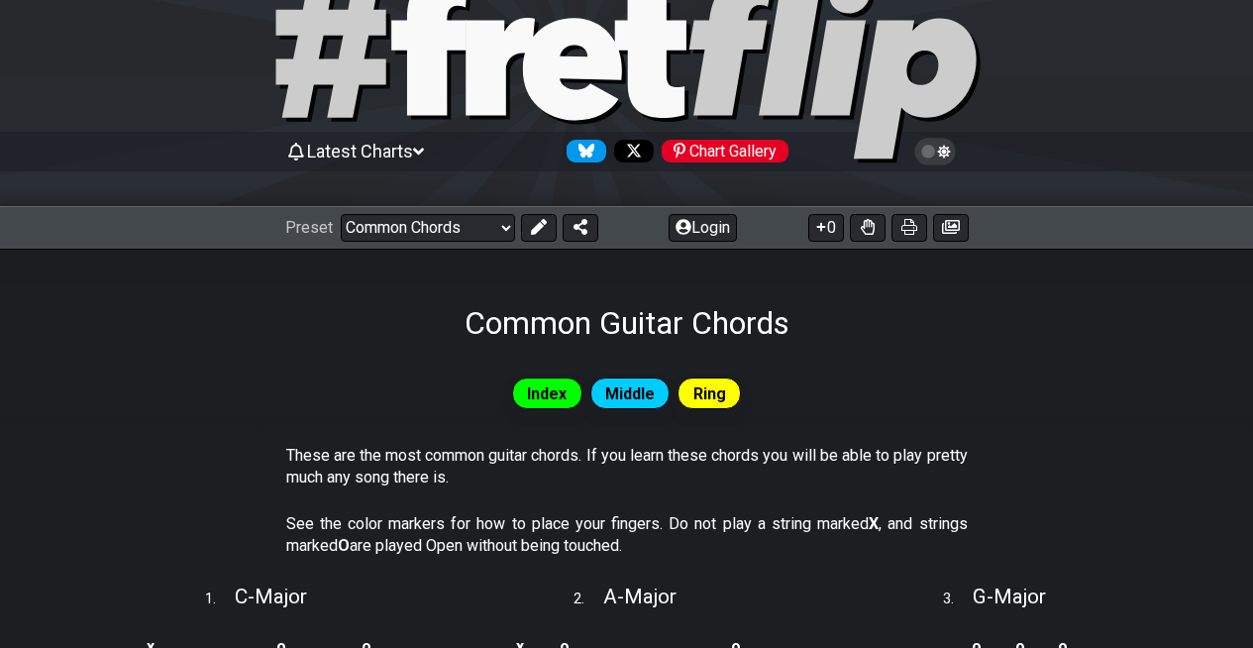
scroll to position [37, 0]
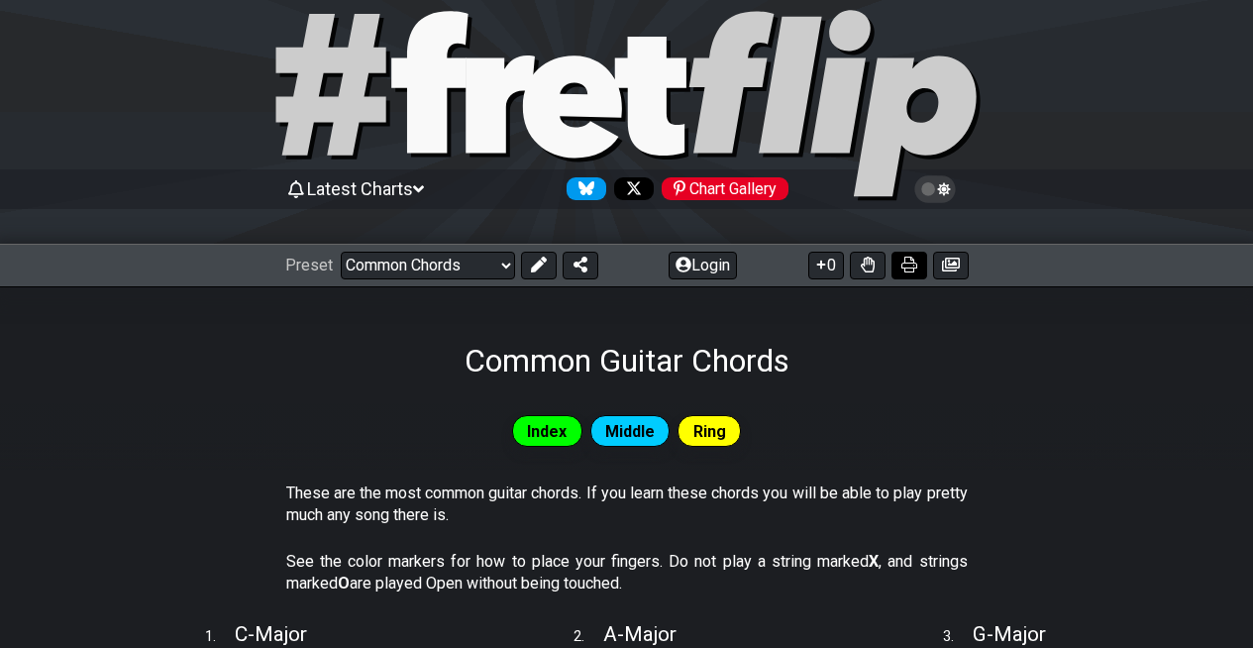
click at [901, 267] on icon at bounding box center [909, 265] width 16 height 16
